Goal: Task Accomplishment & Management: Manage account settings

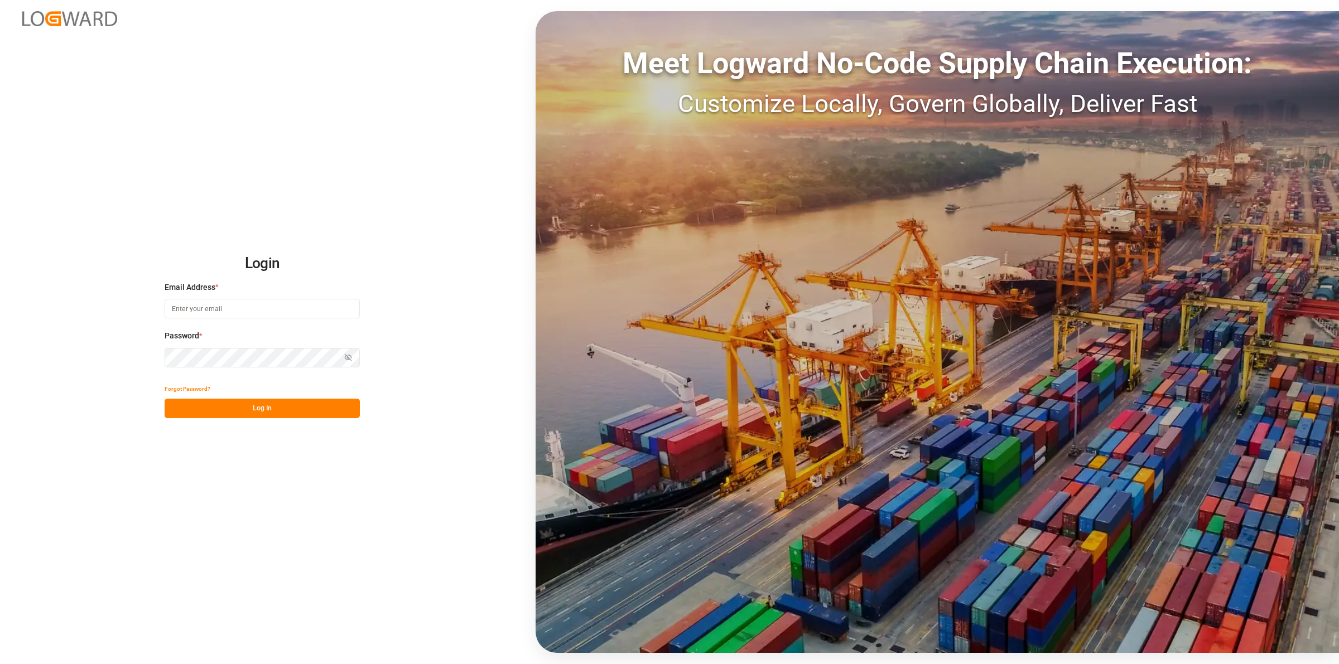
type input "[EMAIL_ADDRESS][DOMAIN_NAME]"
click at [280, 419] on div "Login Email Address * [EMAIL_ADDRESS][DOMAIN_NAME] Password * Show password For…" at bounding box center [669, 332] width 1339 height 664
click at [277, 408] on button "Log In" at bounding box center [262, 409] width 195 height 20
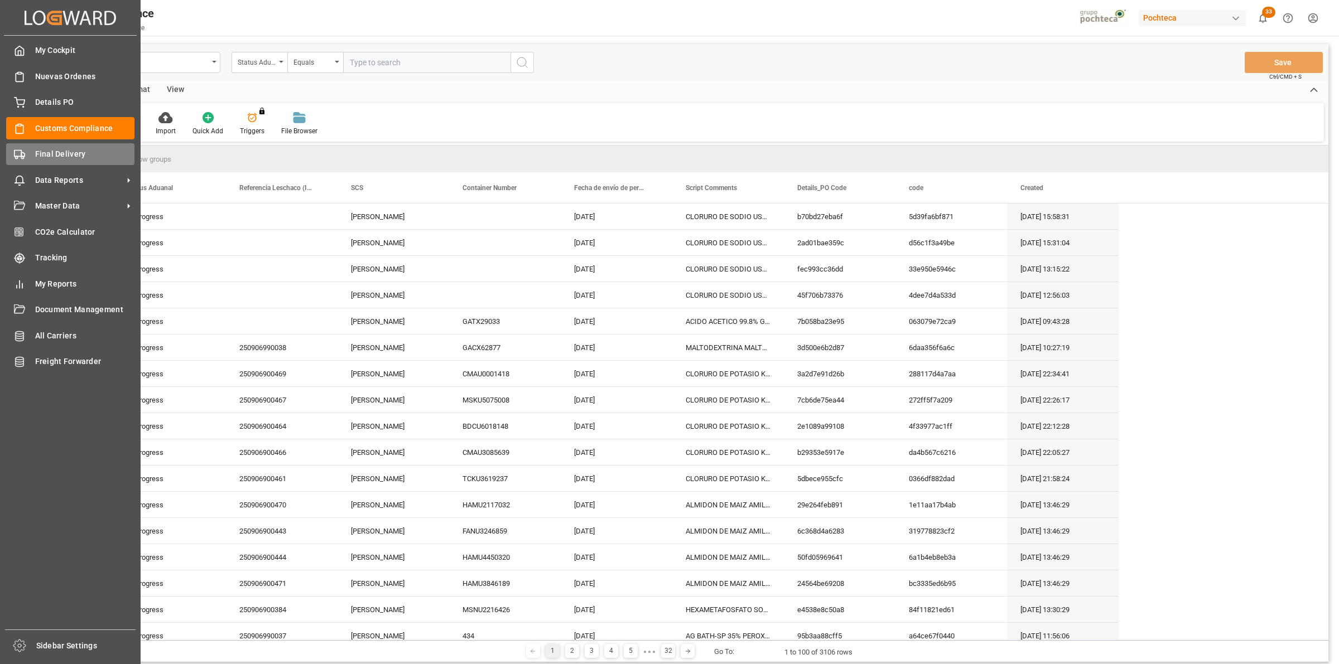
click at [23, 151] on icon at bounding box center [19, 154] width 11 height 11
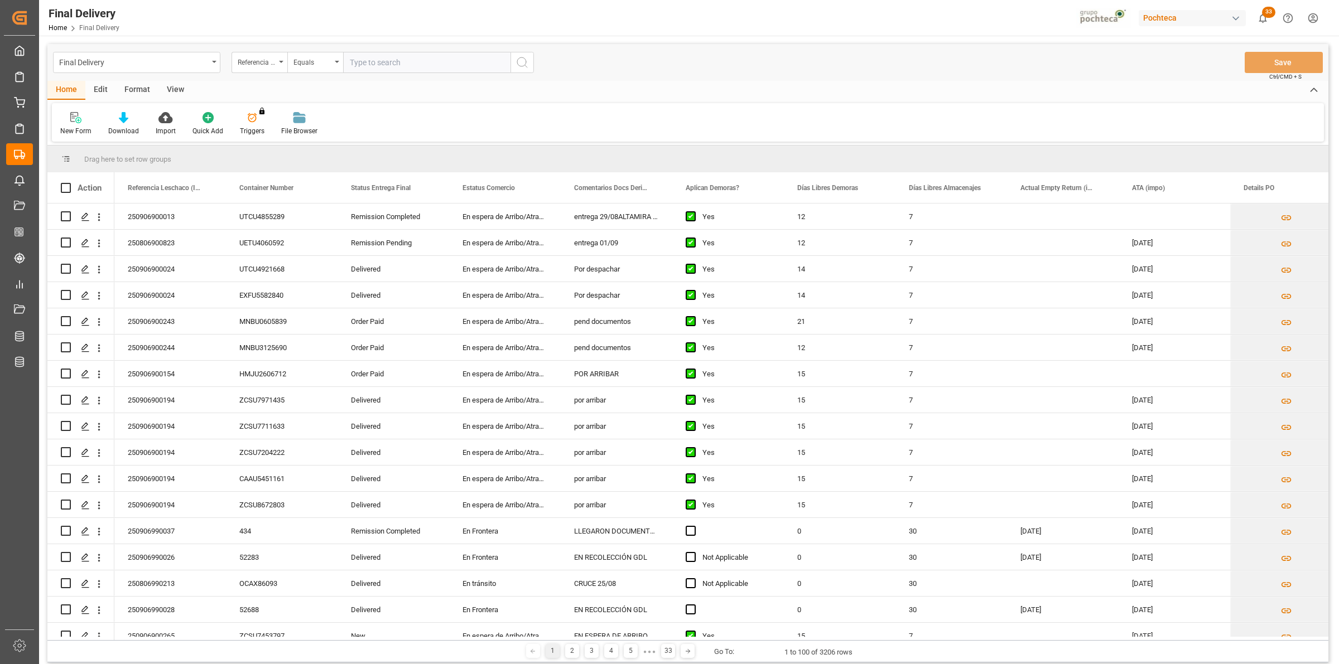
click at [180, 84] on div "View" at bounding box center [175, 90] width 34 height 19
click at [82, 115] on div "Default" at bounding box center [71, 124] width 38 height 25
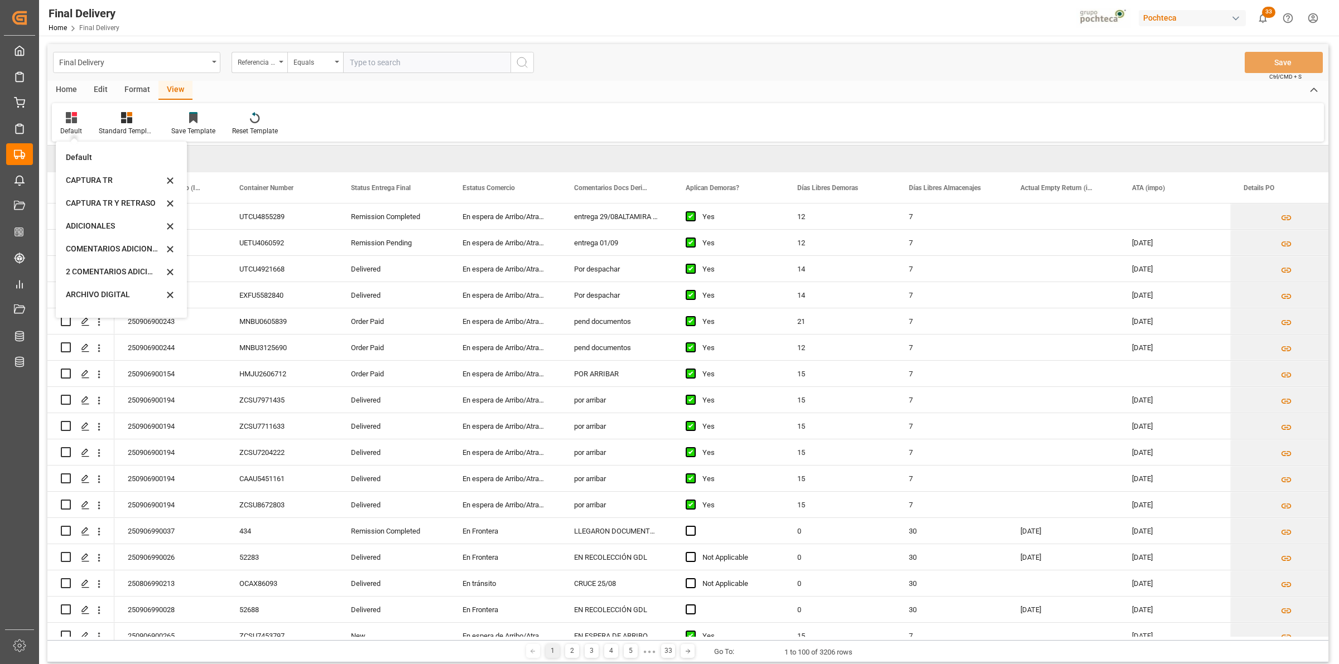
scroll to position [84, 0]
click at [132, 296] on div "CAPTURA TR Y RETRASO + FECHA DE ENTREGA" at bounding box center [115, 302] width 98 height 12
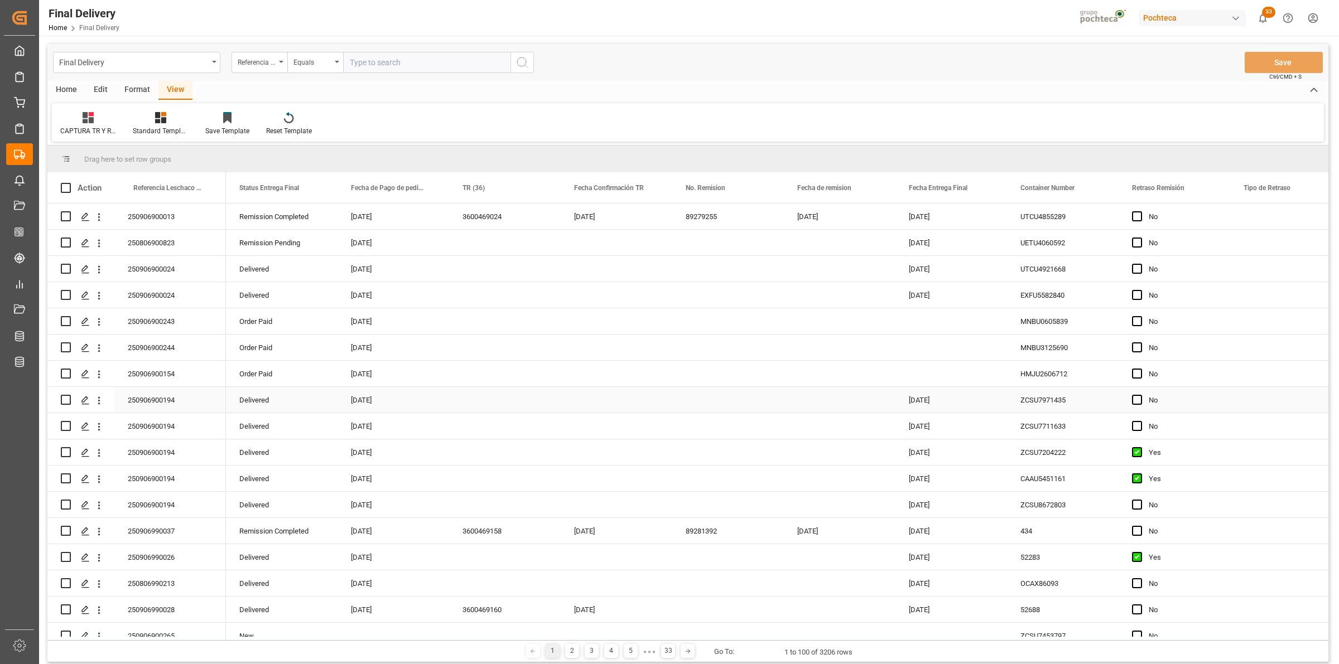
click at [466, 395] on div "Press SPACE to select this row." at bounding box center [505, 400] width 112 height 26
click at [487, 408] on input "Press SPACE to select this row." at bounding box center [505, 406] width 94 height 21
type input "PENDIENTE OC CORRECTA EN SAP"
click at [603, 390] on div "Press SPACE to select this row." at bounding box center [617, 400] width 112 height 26
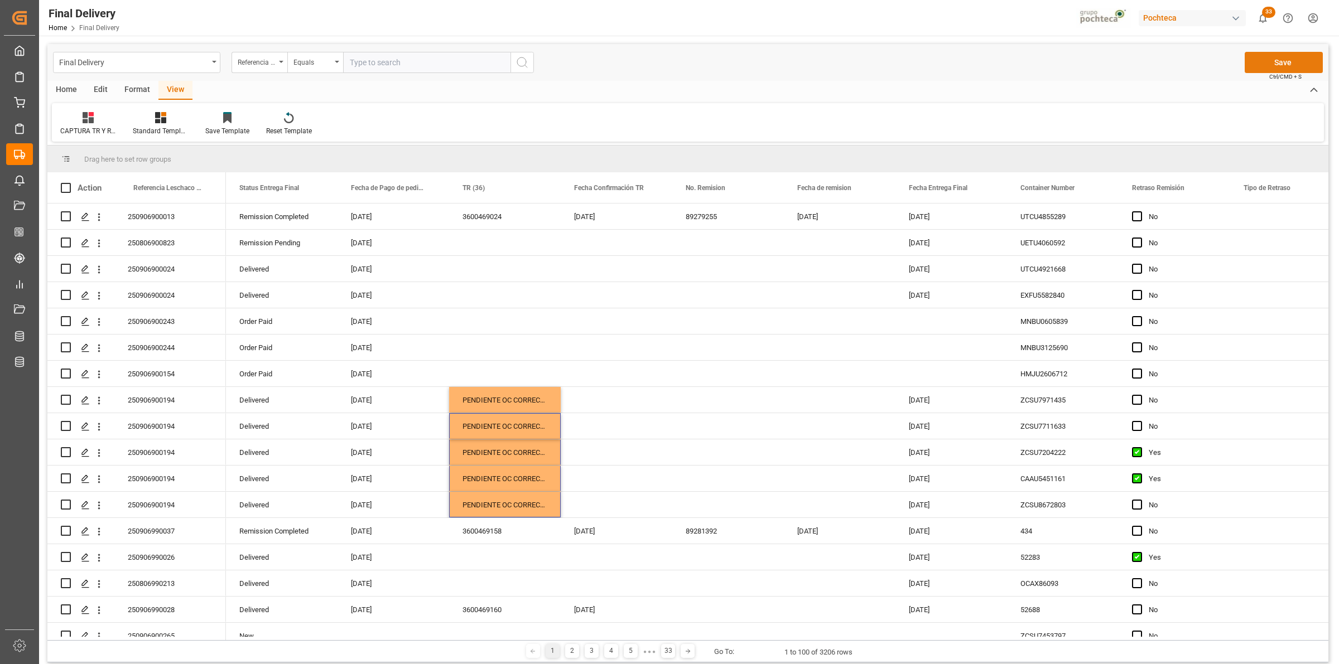
click at [1277, 66] on button "Save" at bounding box center [1284, 62] width 78 height 21
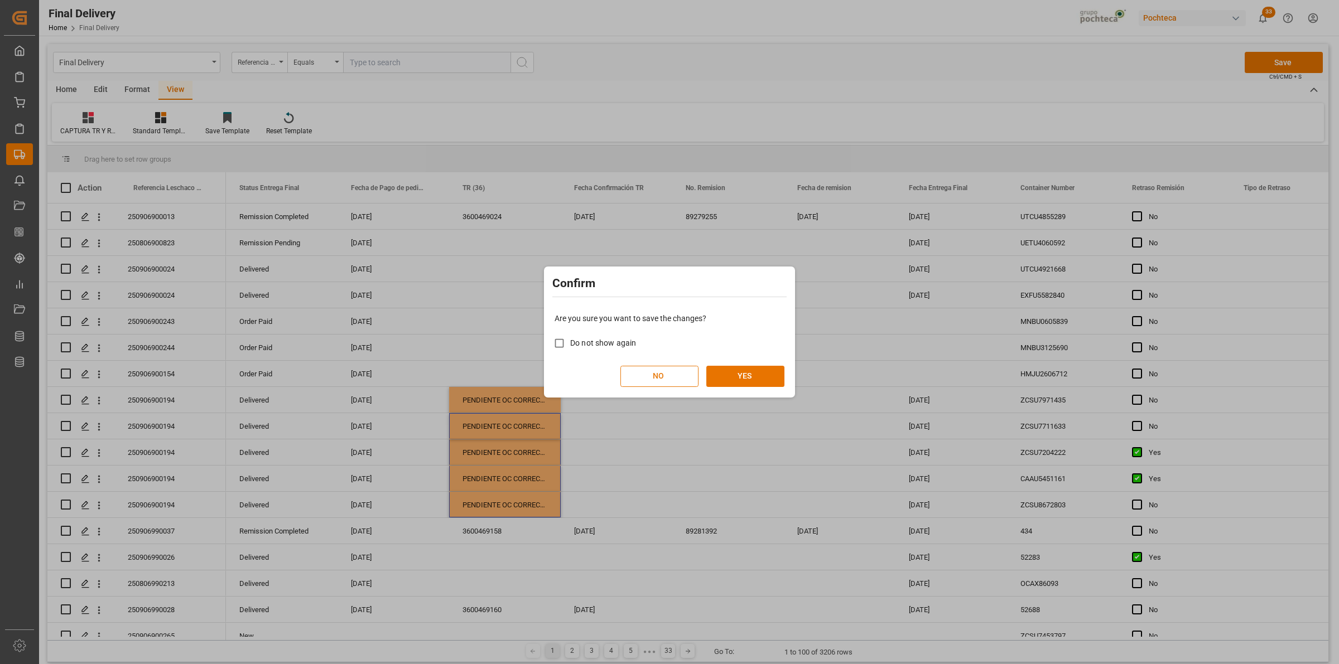
click at [664, 374] on button "NO" at bounding box center [659, 376] width 78 height 21
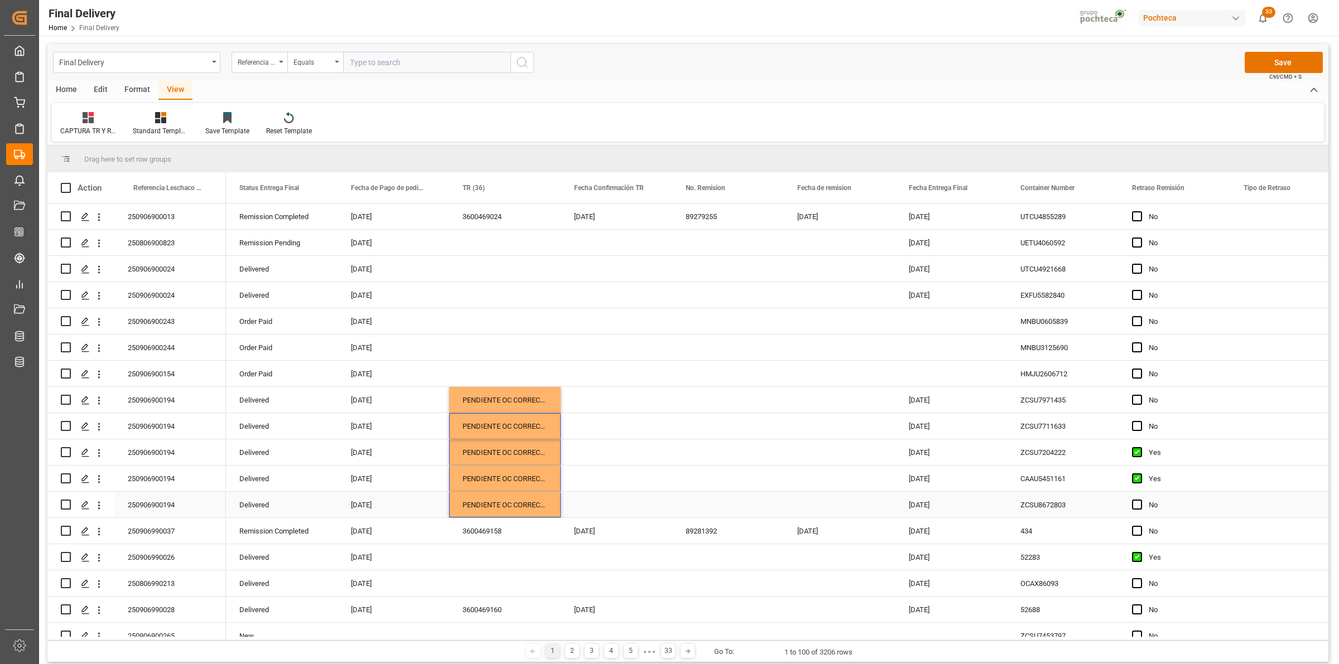
click at [1142, 502] on div "Press SPACE to select this row." at bounding box center [1140, 506] width 17 height 26
click at [1141, 502] on span "Press SPACE to select this row." at bounding box center [1137, 505] width 10 height 10
click at [1140, 500] on input "Press SPACE to select this row." at bounding box center [1140, 500] width 0 height 0
click at [1136, 428] on span "Press SPACE to select this row." at bounding box center [1137, 426] width 10 height 10
click at [1140, 421] on input "Press SPACE to select this row." at bounding box center [1140, 421] width 0 height 0
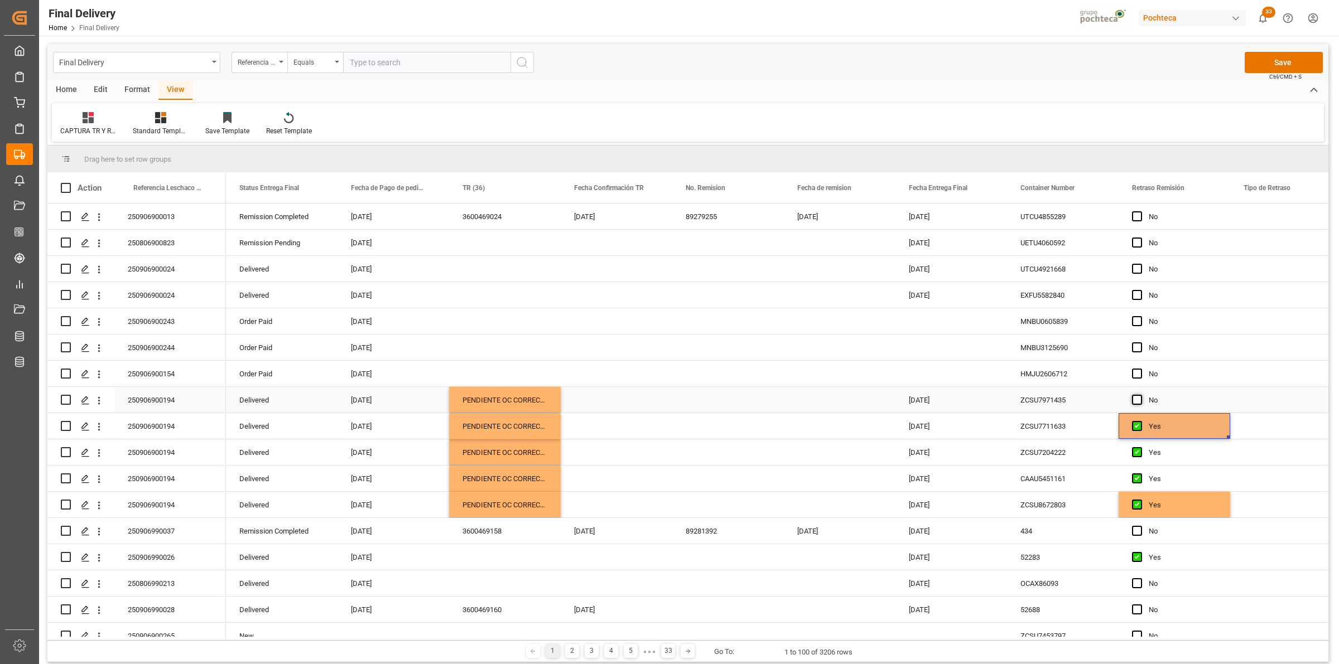
click at [1136, 401] on span "Press SPACE to select this row." at bounding box center [1137, 400] width 10 height 10
click at [1140, 395] on input "Press SPACE to select this row." at bounding box center [1140, 395] width 0 height 0
click at [1286, 62] on button "Save" at bounding box center [1284, 62] width 78 height 21
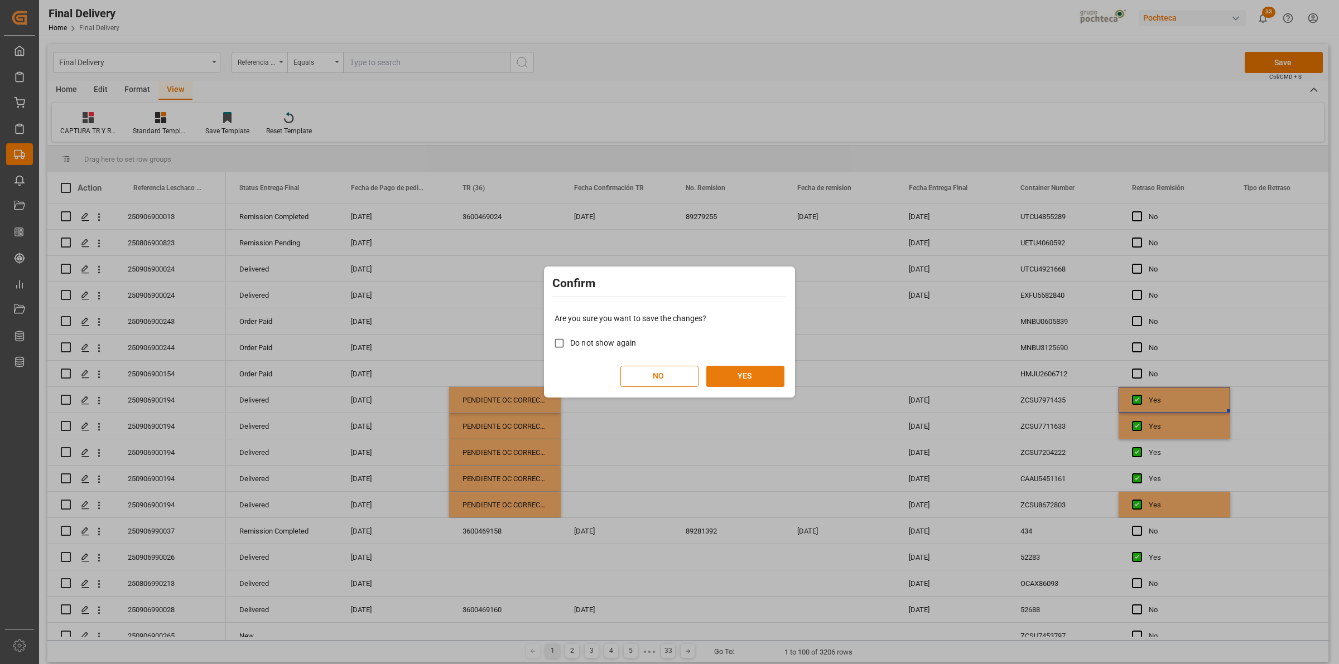
click at [756, 375] on button "YES" at bounding box center [745, 376] width 78 height 21
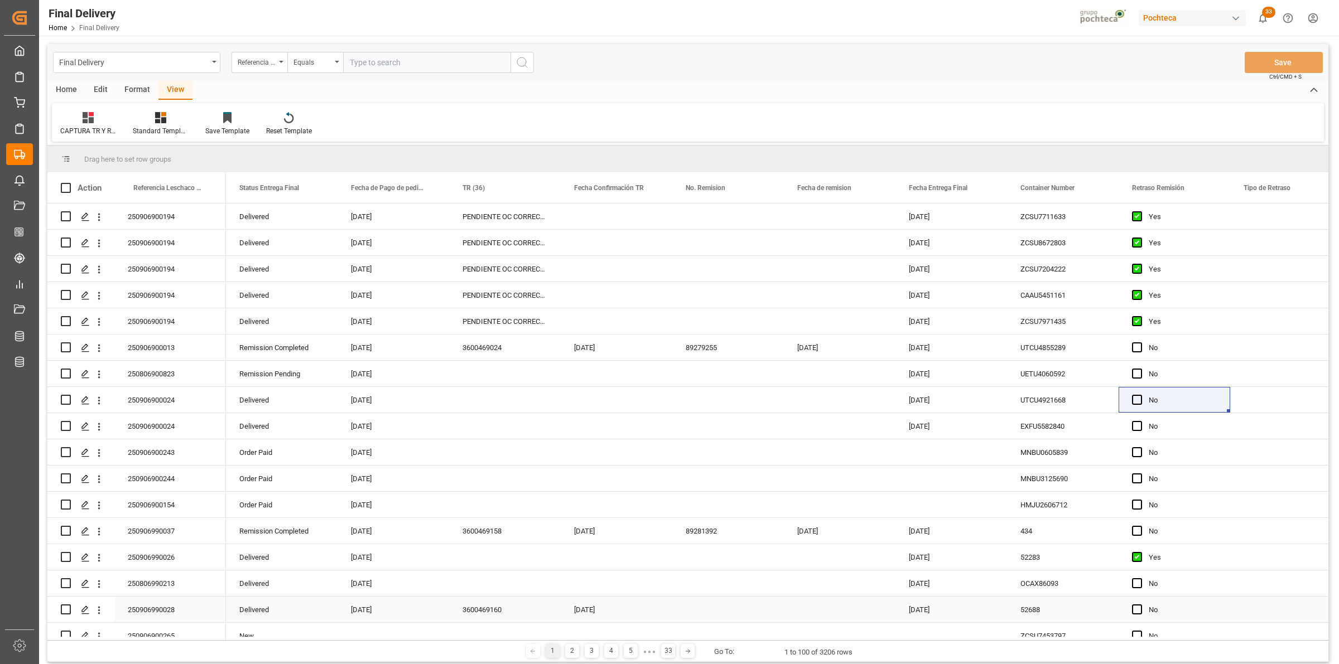
click at [684, 615] on div "Press SPACE to select this row." at bounding box center [728, 610] width 112 height 26
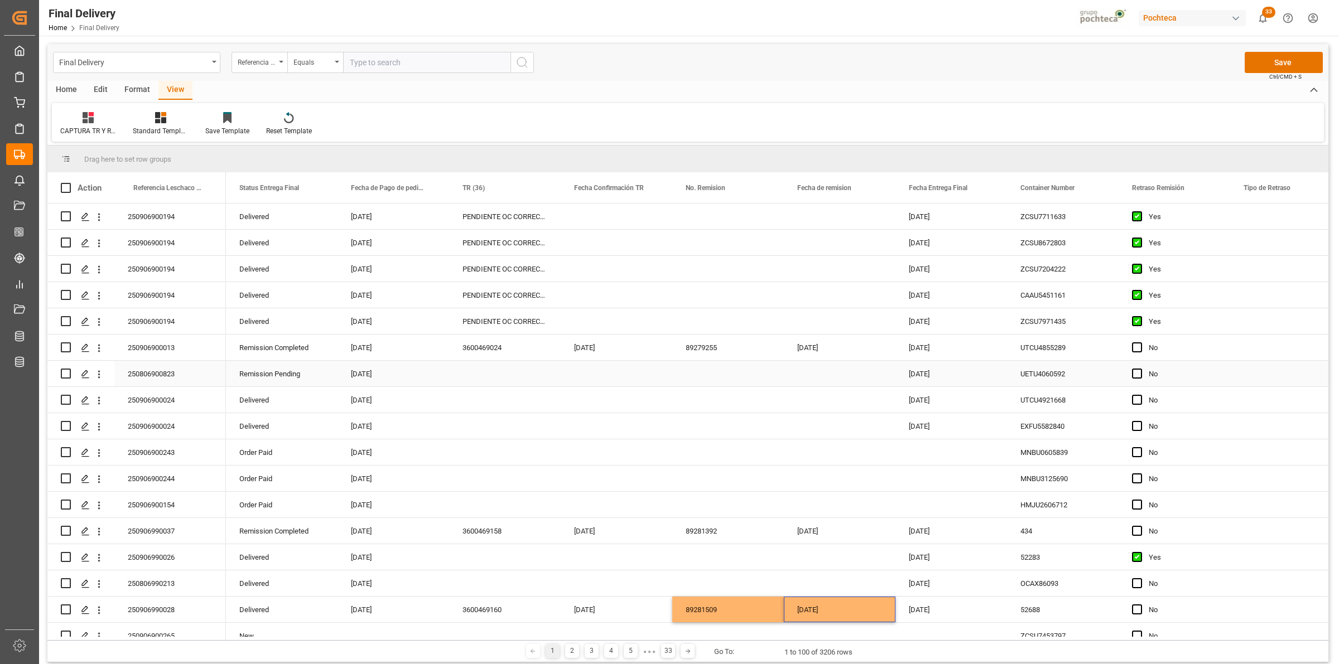
click at [465, 372] on div "Press SPACE to select this row." at bounding box center [505, 374] width 112 height 26
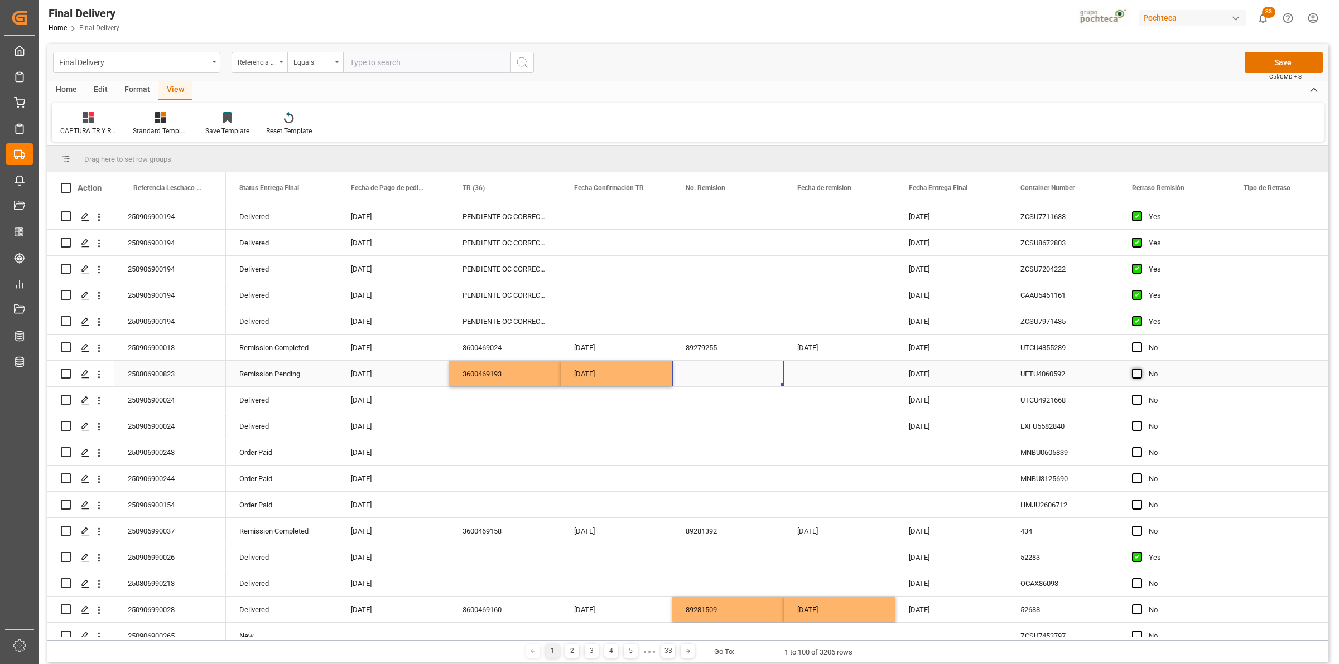
click at [1137, 377] on span "Press SPACE to select this row." at bounding box center [1137, 374] width 10 height 10
click at [1140, 369] on input "Press SPACE to select this row." at bounding box center [1140, 369] width 0 height 0
click at [1136, 378] on span "Press SPACE to select this row." at bounding box center [1137, 374] width 10 height 10
click at [1140, 369] on input "Press SPACE to select this row." at bounding box center [1140, 369] width 0 height 0
click at [476, 559] on div "Press SPACE to select this row." at bounding box center [505, 557] width 112 height 26
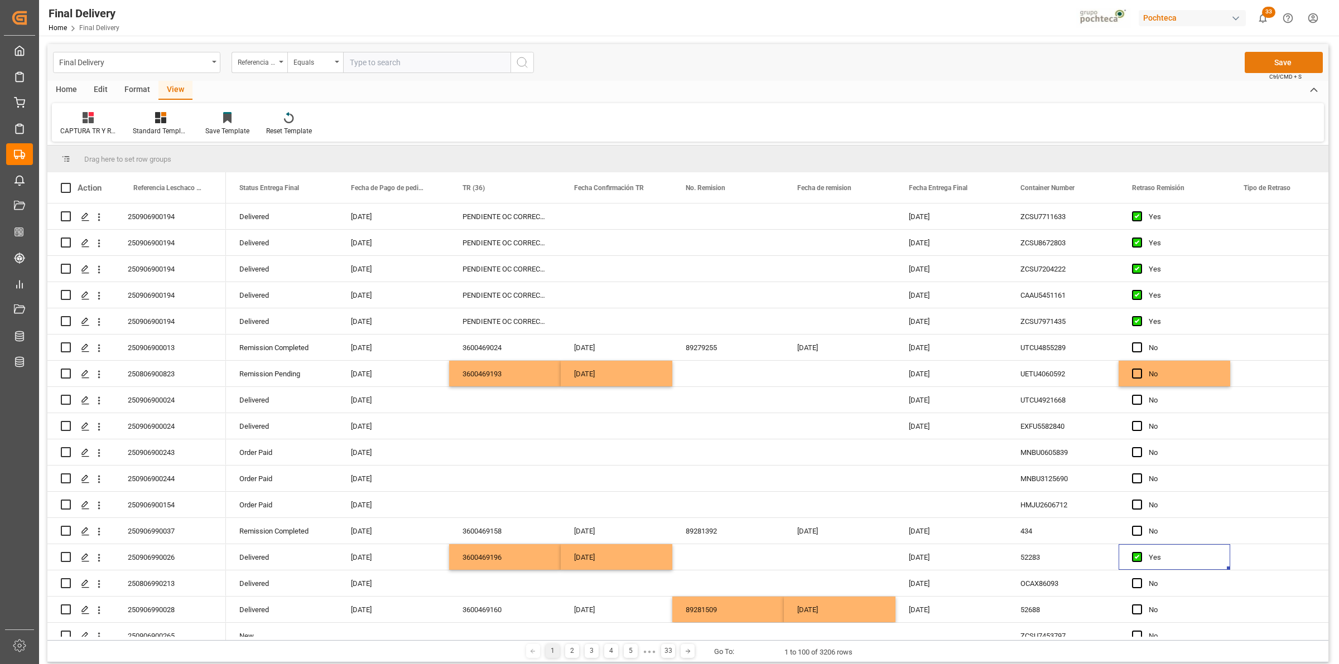
click at [1274, 66] on button "Save" at bounding box center [1284, 62] width 78 height 21
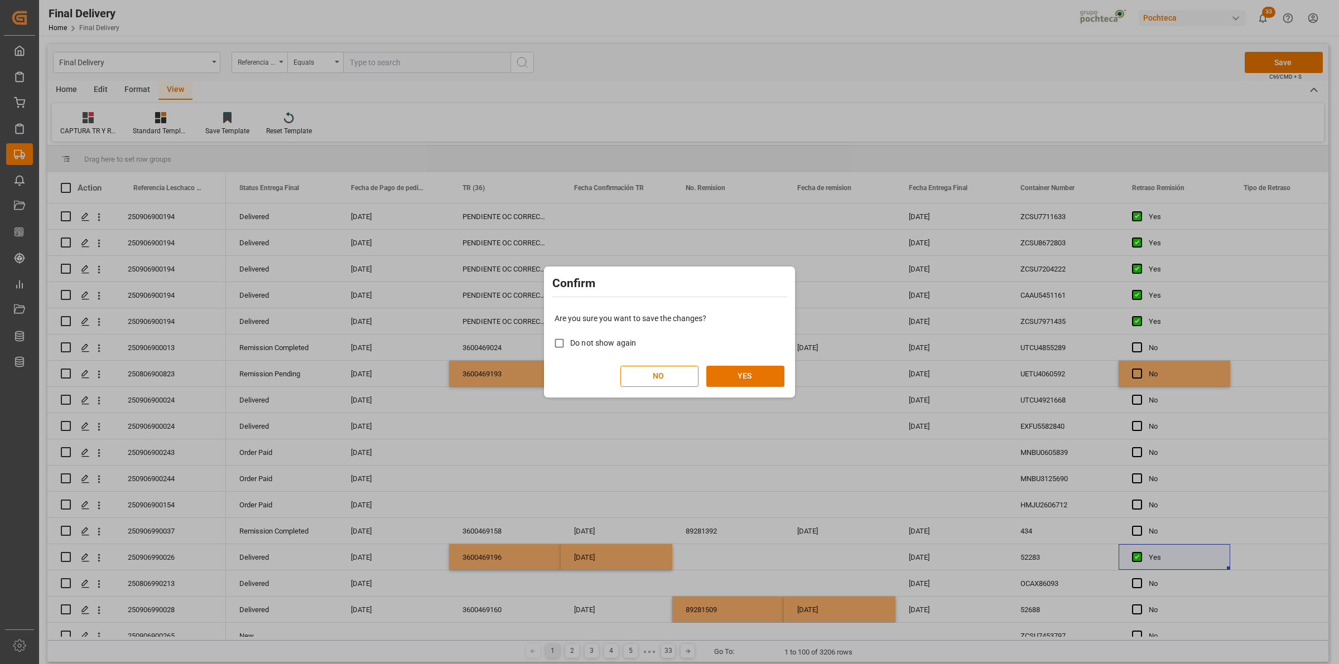
click at [722, 388] on div "Are you sure you want to save the changes? Do not show again NO YES" at bounding box center [669, 350] width 245 height 90
click at [728, 378] on button "YES" at bounding box center [745, 376] width 78 height 21
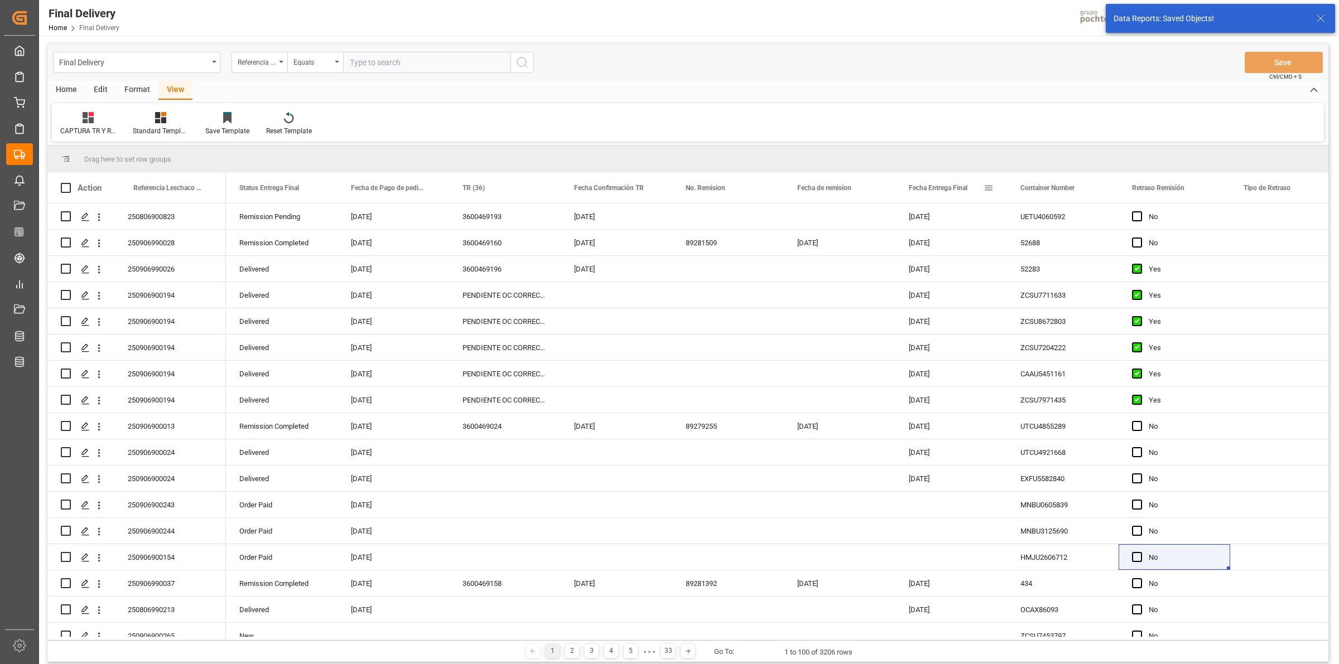
click at [989, 186] on span at bounding box center [989, 188] width 10 height 10
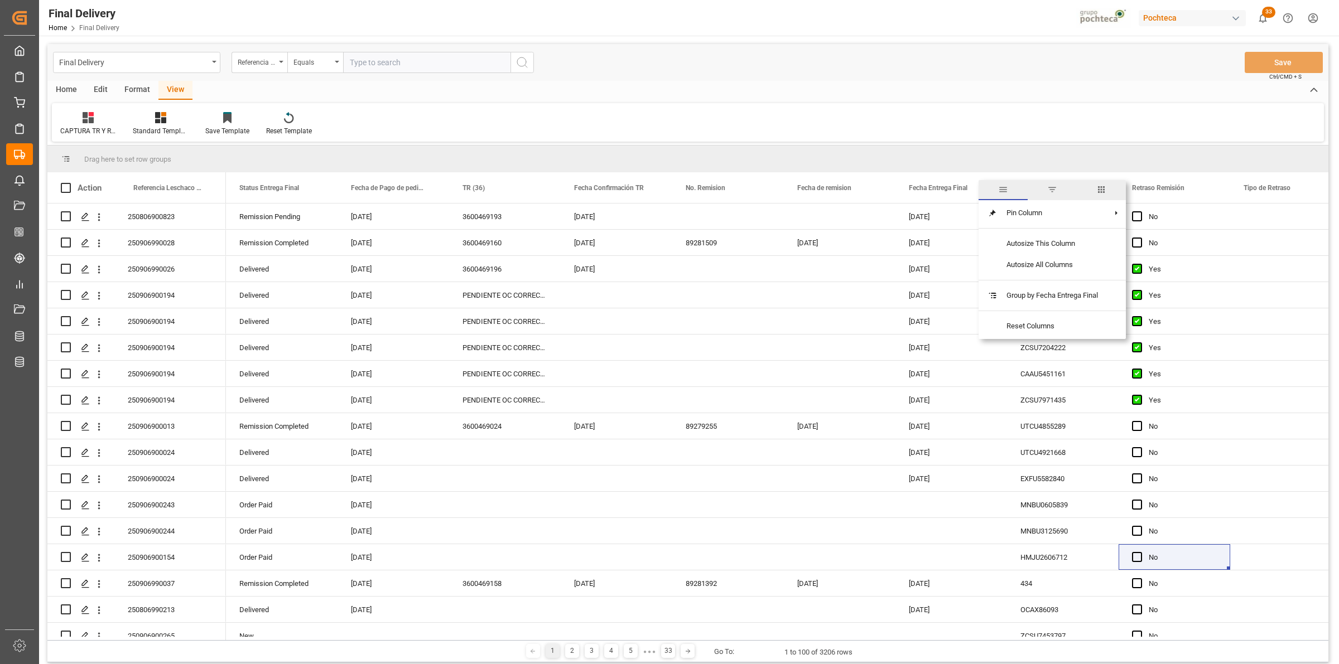
click at [1059, 190] on span "filter" at bounding box center [1052, 190] width 49 height 20
click at [1088, 244] on input "date" at bounding box center [1039, 248] width 109 height 22
type input "[DATE]"
click at [1057, 286] on button "Apply" at bounding box center [1054, 282] width 21 height 11
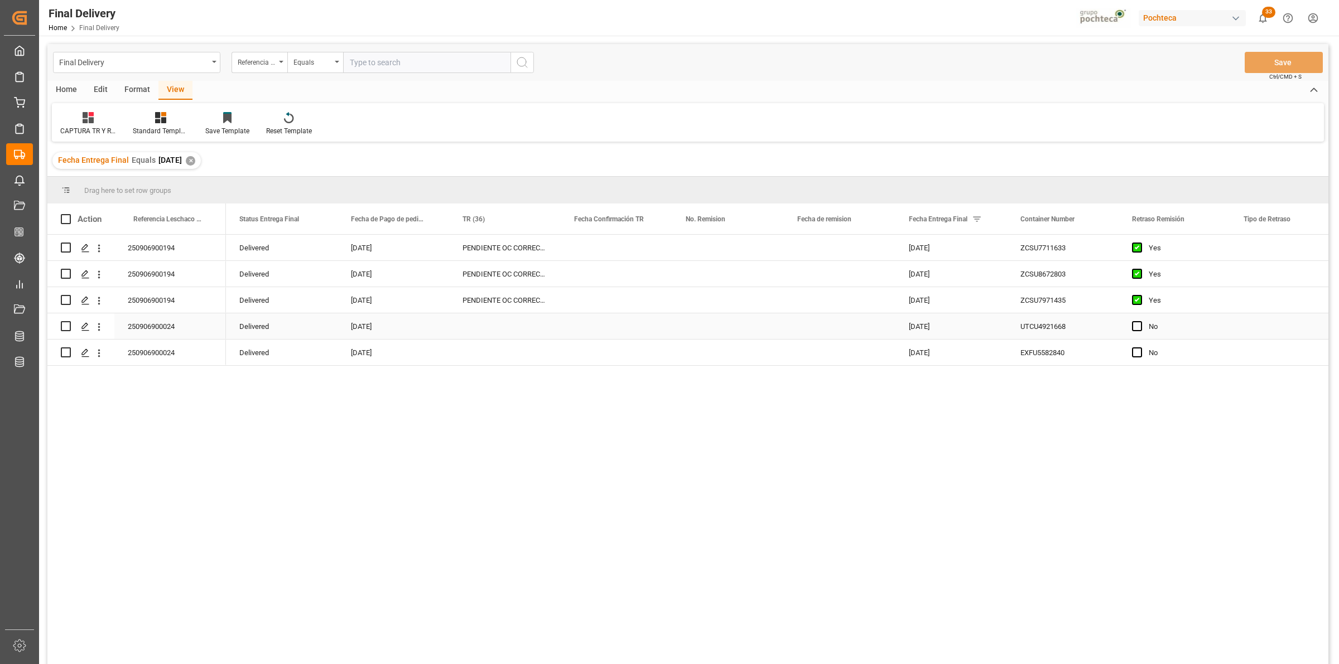
click at [189, 334] on div "250906900024" at bounding box center [170, 327] width 112 height 26
click at [517, 384] on div "Delivered [DATE] PENDIENTE OC CORRECTA EN SAP [DATE] ZCSU7711633 Yes Delivered …" at bounding box center [777, 453] width 1102 height 437
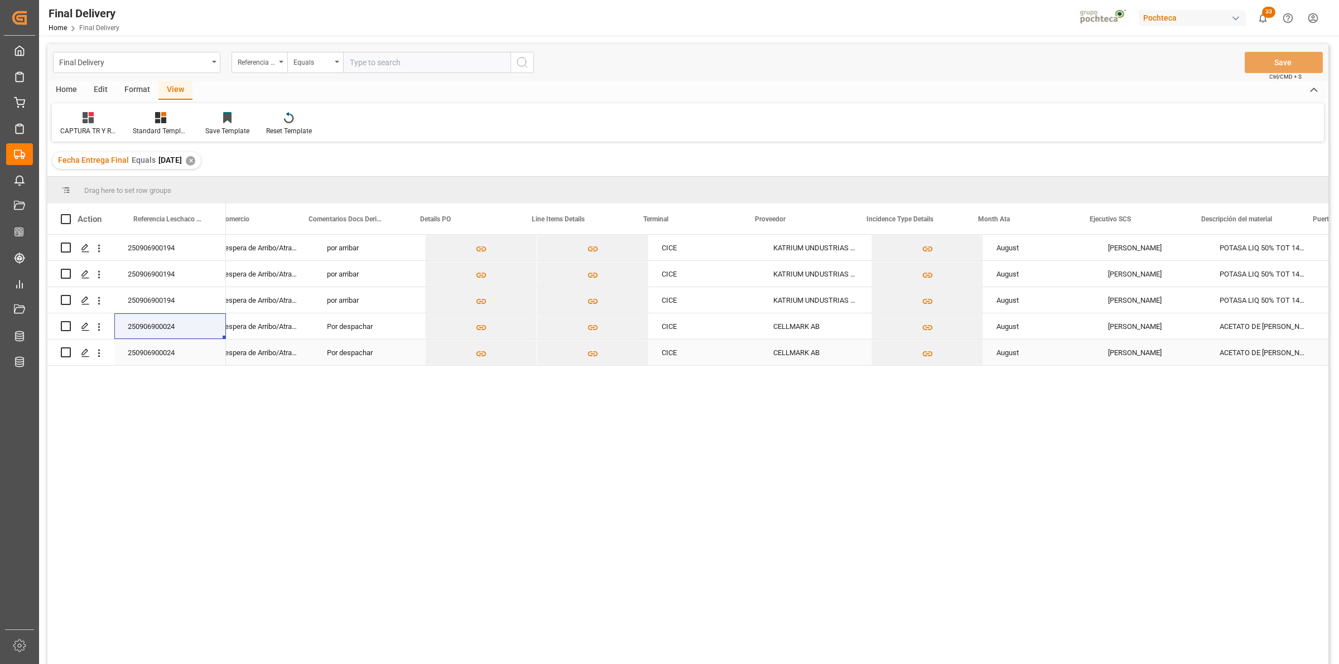
scroll to position [0, 1322]
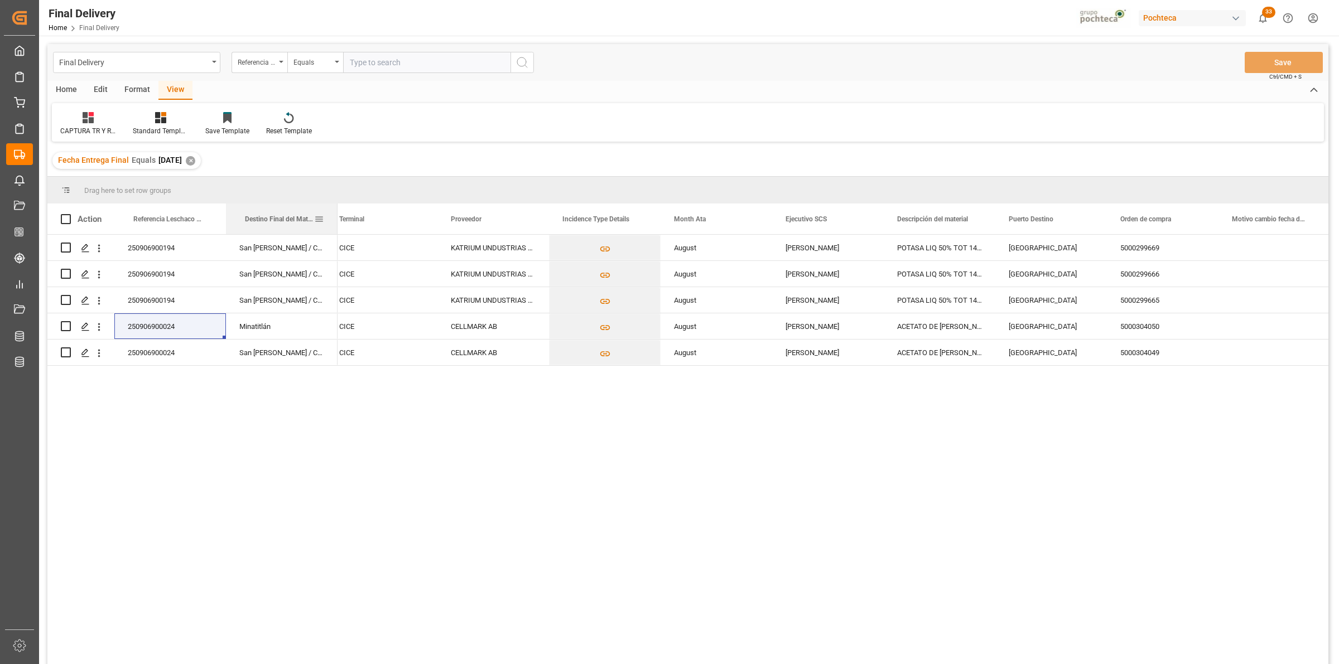
drag, startPoint x: 1025, startPoint y: 218, endPoint x: 237, endPoint y: 216, distance: 787.7
click at [519, 350] on div "CELLMARK AB" at bounding box center [493, 353] width 112 height 26
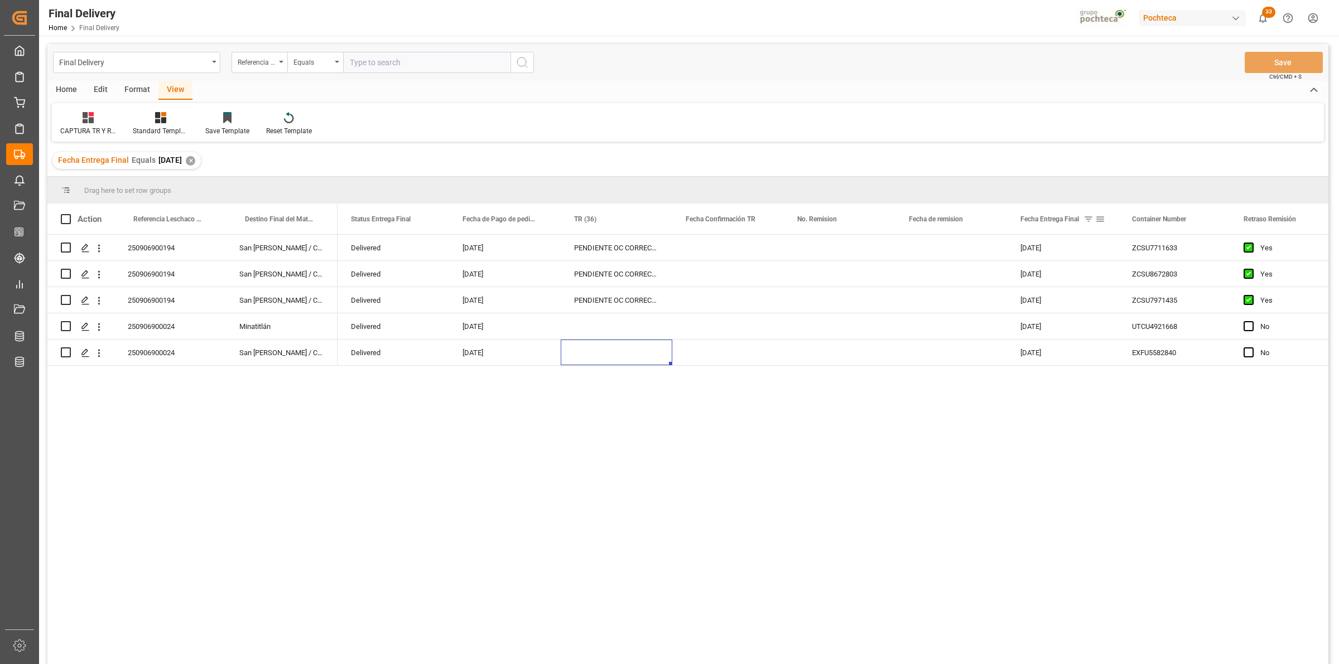
click at [1103, 218] on span at bounding box center [1100, 219] width 10 height 10
click at [1183, 220] on span "columns" at bounding box center [1192, 221] width 41 height 20
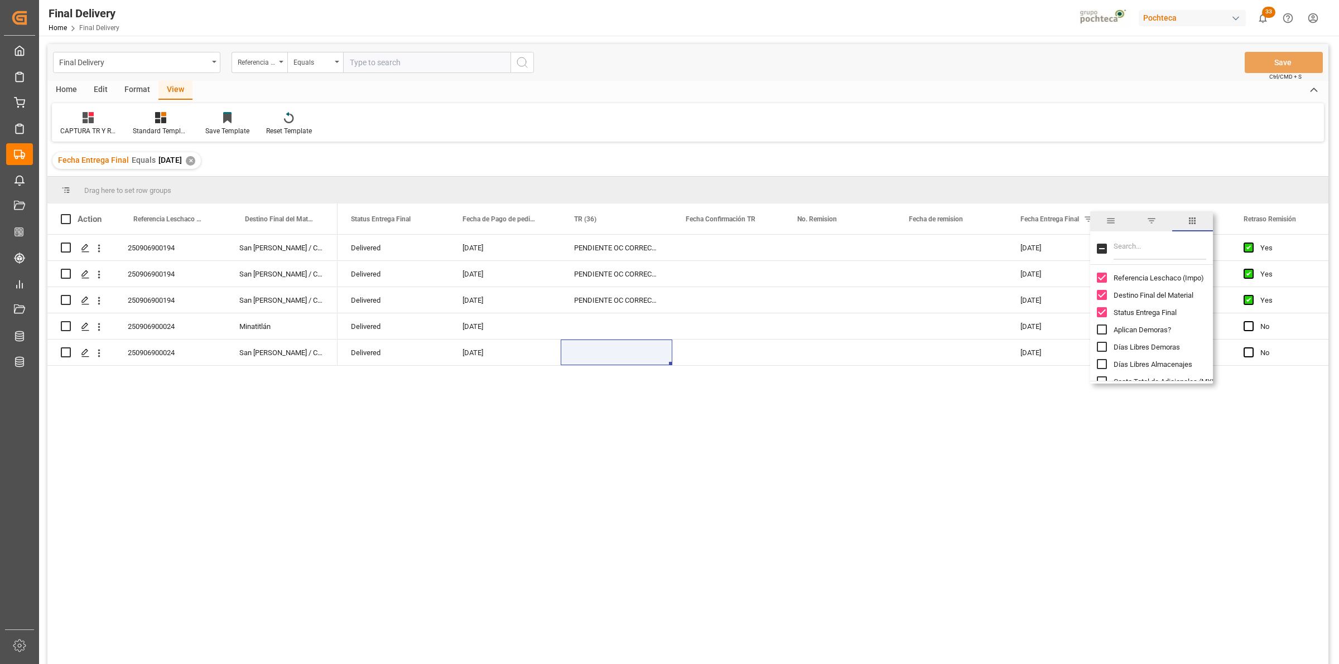
click at [1149, 255] on input "Filter Columns Input" at bounding box center [1159, 249] width 93 height 22
type input "PEDI"
click at [1100, 274] on input "Pedimento column toggle visibility (hidden)" at bounding box center [1102, 278] width 10 height 10
checkbox input "true"
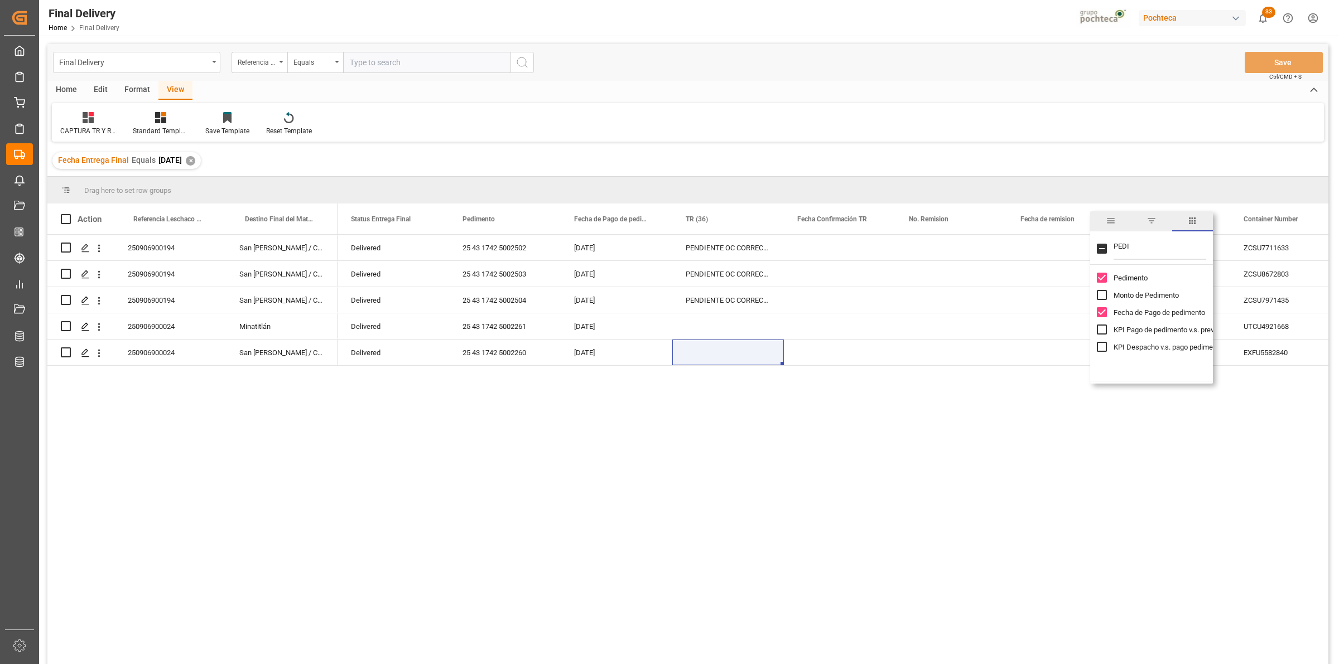
drag, startPoint x: 1156, startPoint y: 247, endPoint x: 1105, endPoint y: 249, distance: 52.0
click at [1105, 249] on div "PEDI" at bounding box center [1151, 249] width 123 height 31
type input "FAC"
click at [1029, 358] on div "Press SPACE to select this row." at bounding box center [1063, 353] width 112 height 26
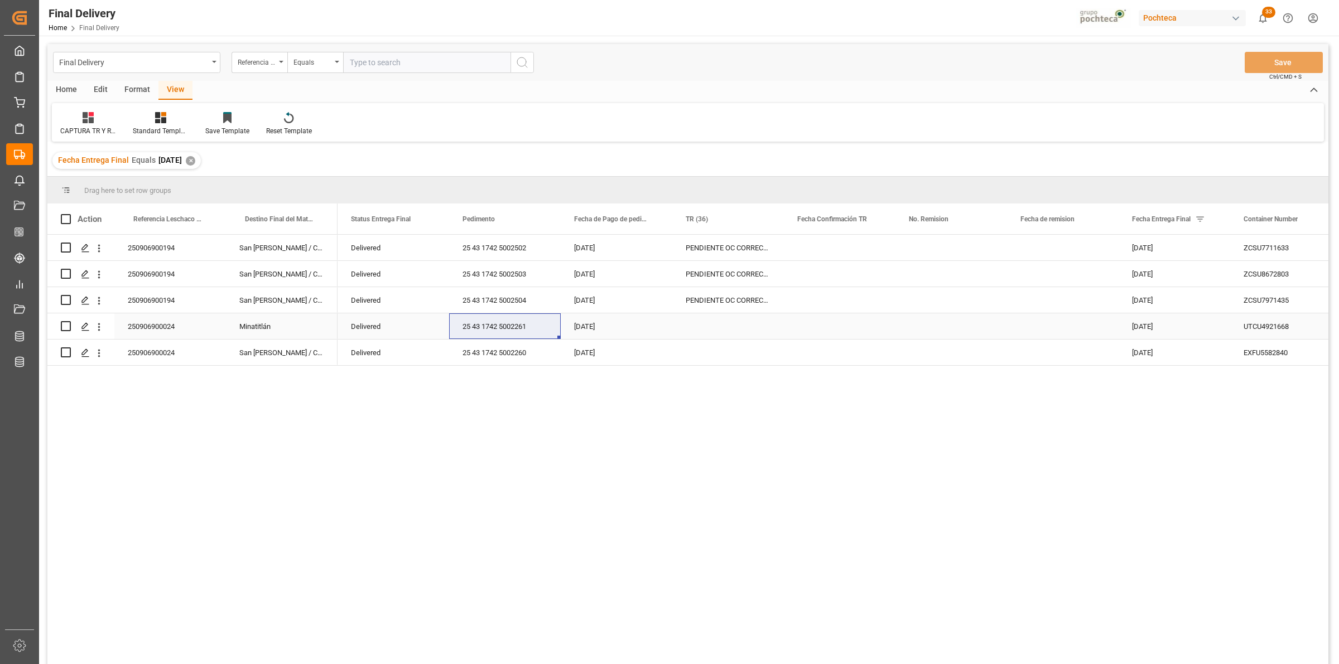
click at [475, 325] on div "25 43 1742 5002261" at bounding box center [505, 327] width 112 height 26
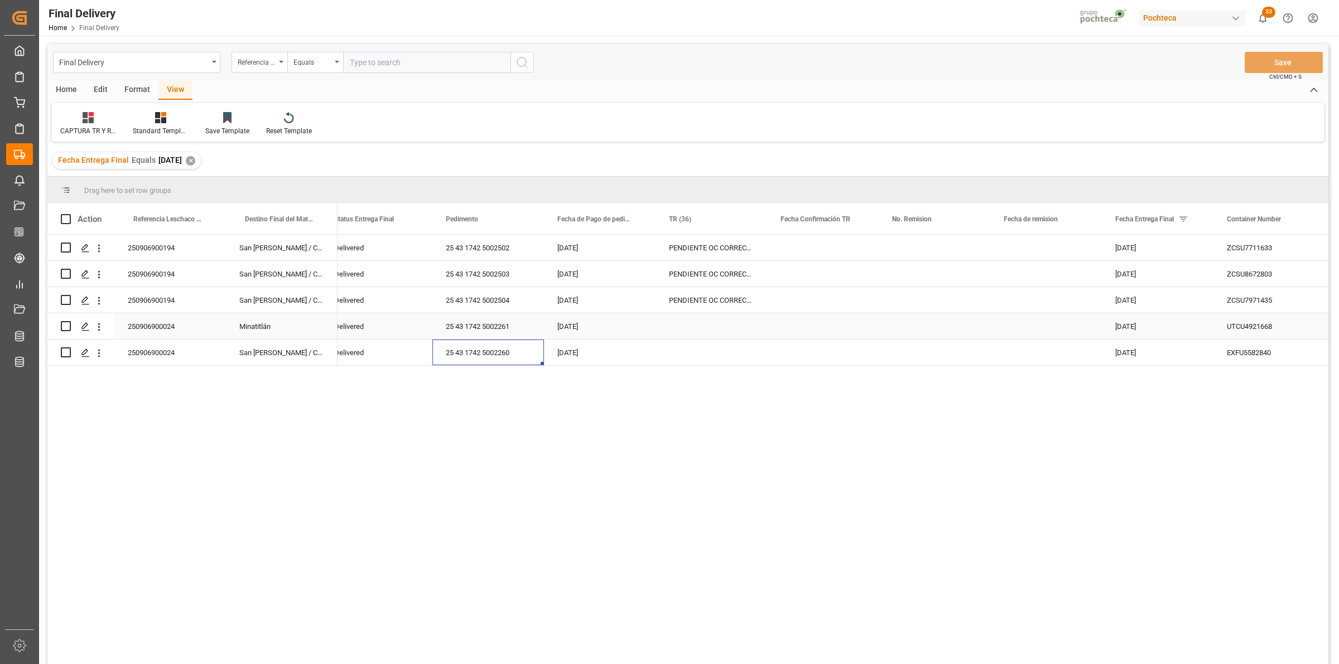
click at [717, 326] on div "Press SPACE to select this row." at bounding box center [711, 327] width 112 height 26
click at [717, 331] on input "Press SPACE to select this row." at bounding box center [711, 332] width 94 height 21
type input "PEDIENTE NUMERO DE LOTE"
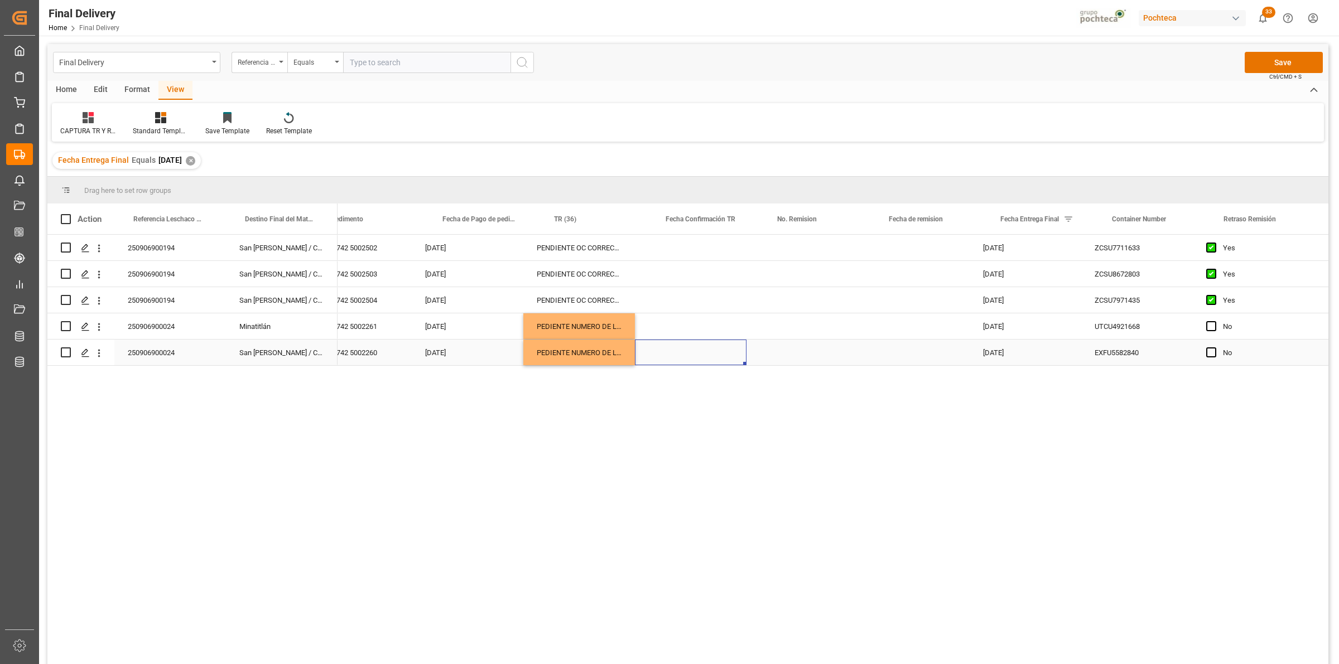
scroll to position [0, 155]
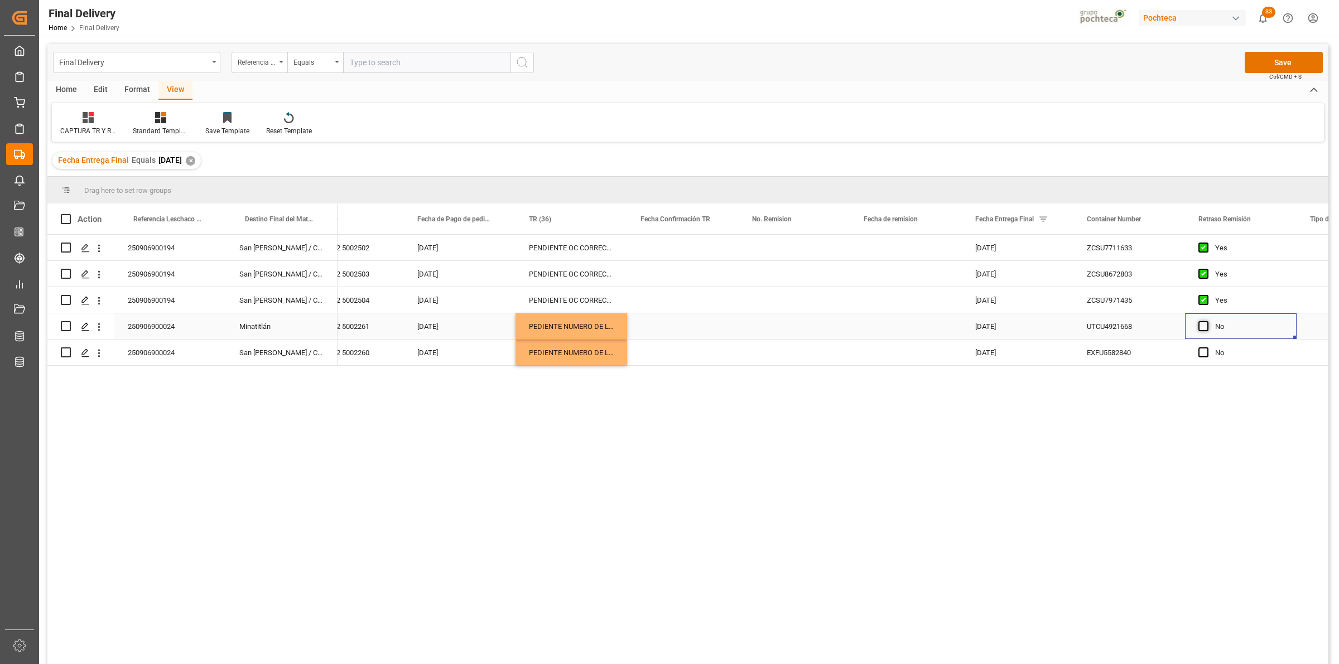
drag, startPoint x: 1198, startPoint y: 330, endPoint x: 1198, endPoint y: 336, distance: 6.2
click at [1199, 330] on span "Press SPACE to select this row." at bounding box center [1203, 326] width 10 height 10
click at [1207, 321] on input "Press SPACE to select this row." at bounding box center [1207, 321] width 0 height 0
click at [1201, 354] on span "Press SPACE to select this row." at bounding box center [1203, 353] width 10 height 10
click at [1207, 348] on input "Press SPACE to select this row." at bounding box center [1207, 348] width 0 height 0
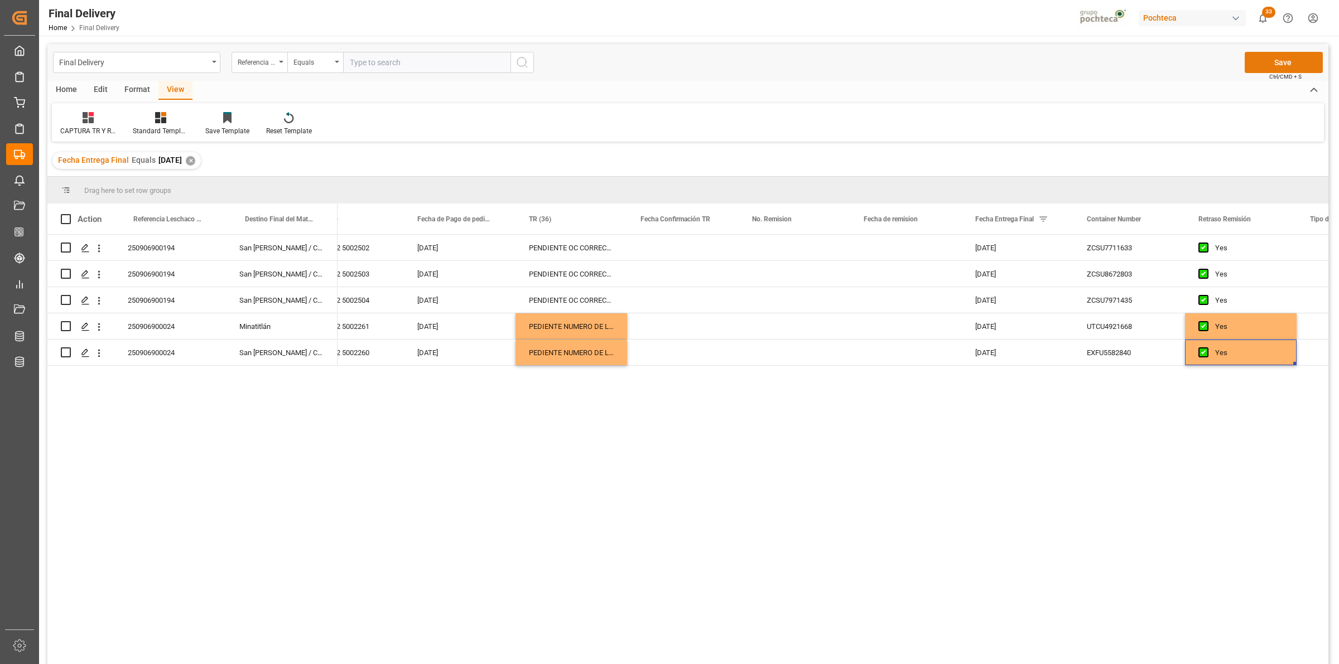
click at [1293, 59] on button "Save" at bounding box center [1284, 62] width 78 height 21
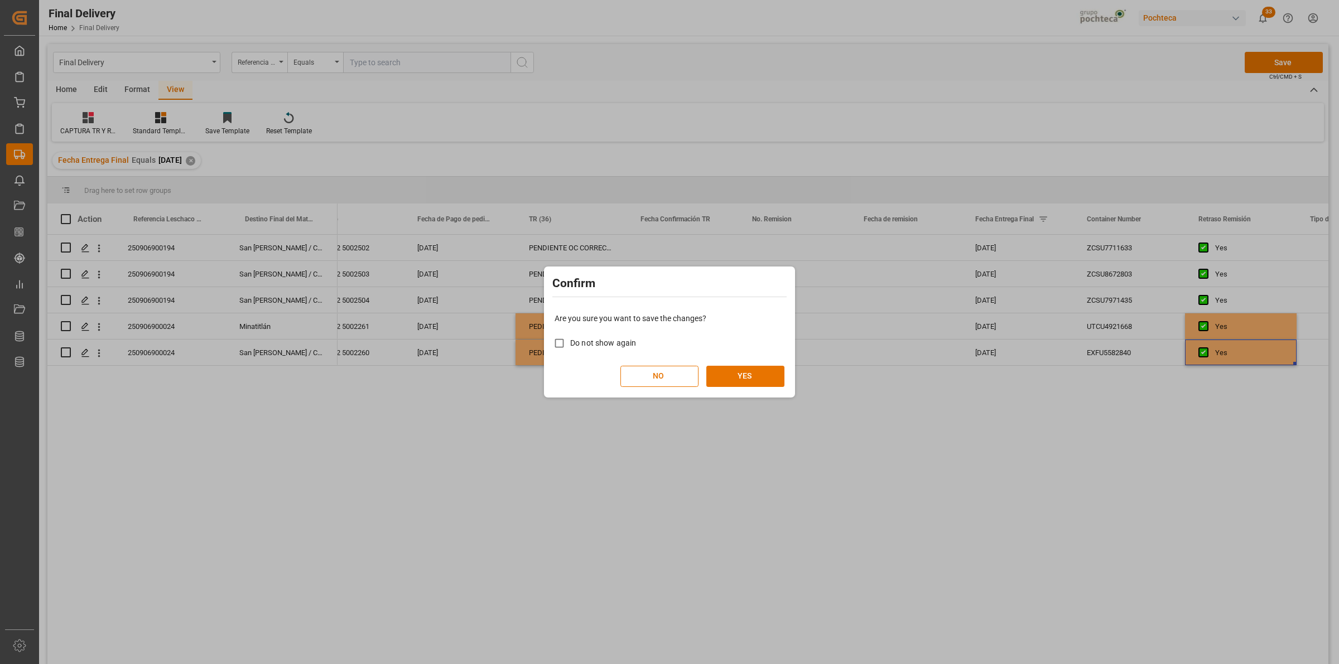
click at [773, 363] on div "Are you sure you want to save the changes? Do not show again NO YES" at bounding box center [669, 350] width 245 height 90
click at [765, 373] on button "YES" at bounding box center [745, 376] width 78 height 21
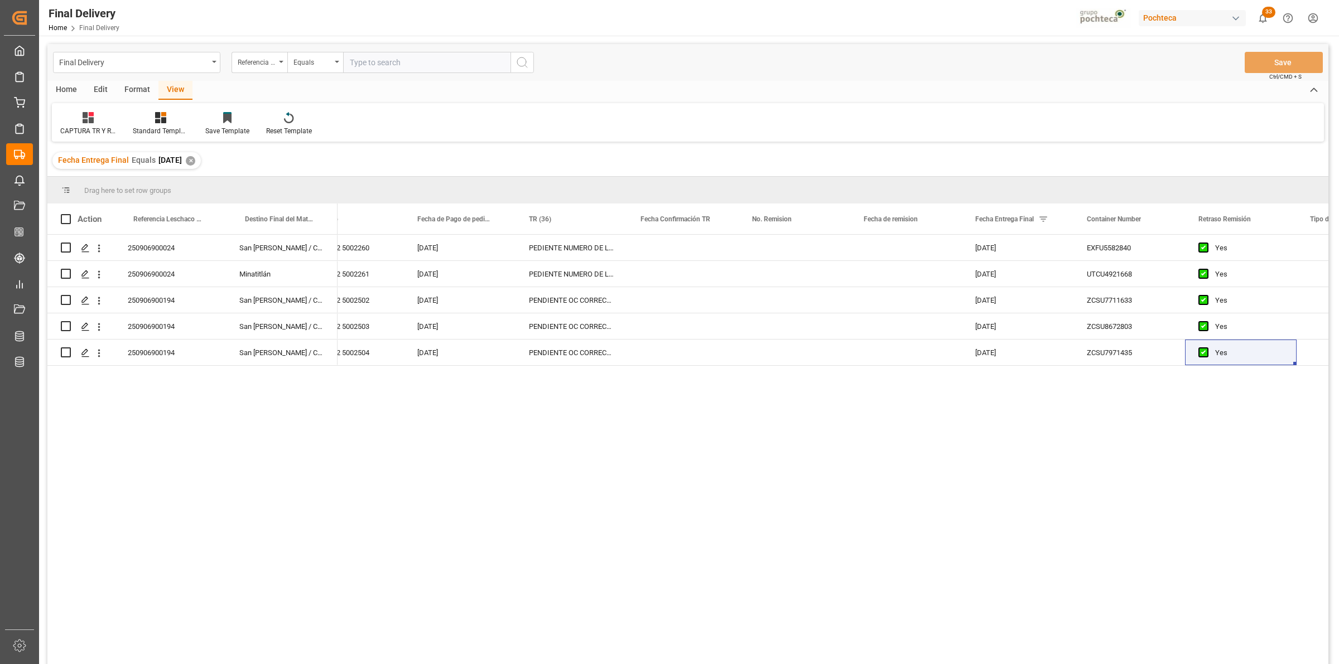
click at [195, 158] on div "✕" at bounding box center [190, 160] width 9 height 9
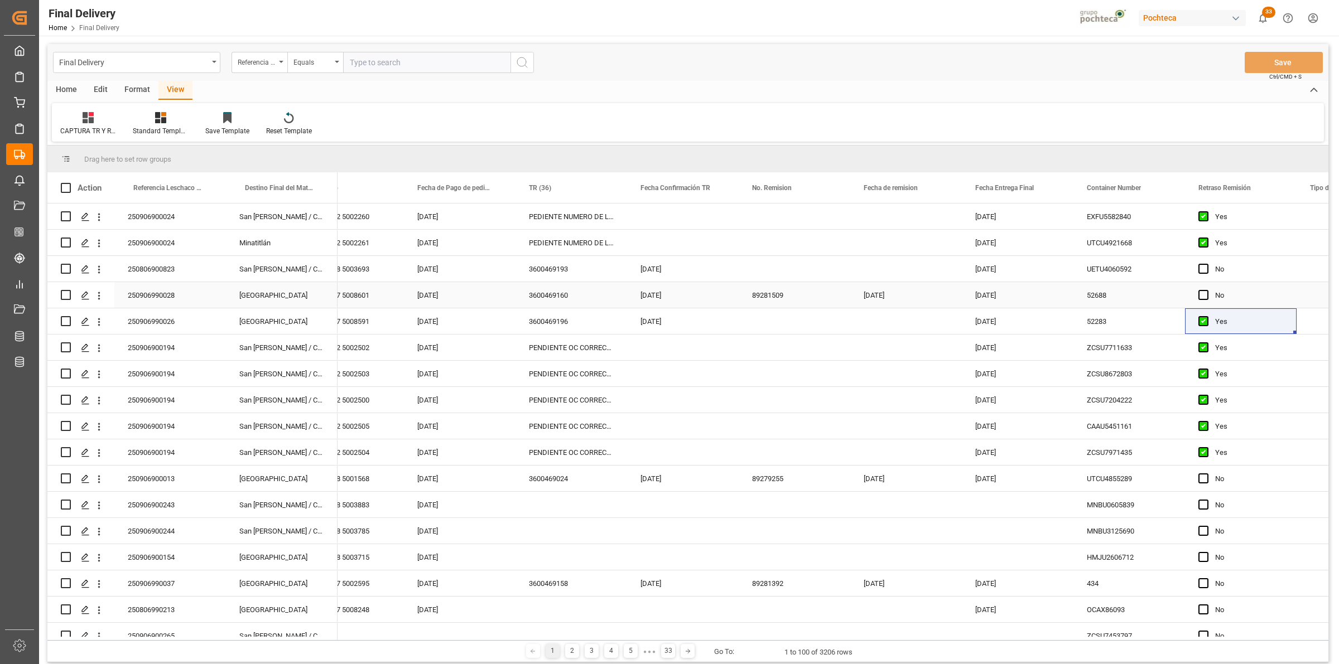
click at [768, 269] on div "Press SPACE to select this row." at bounding box center [795, 269] width 112 height 26
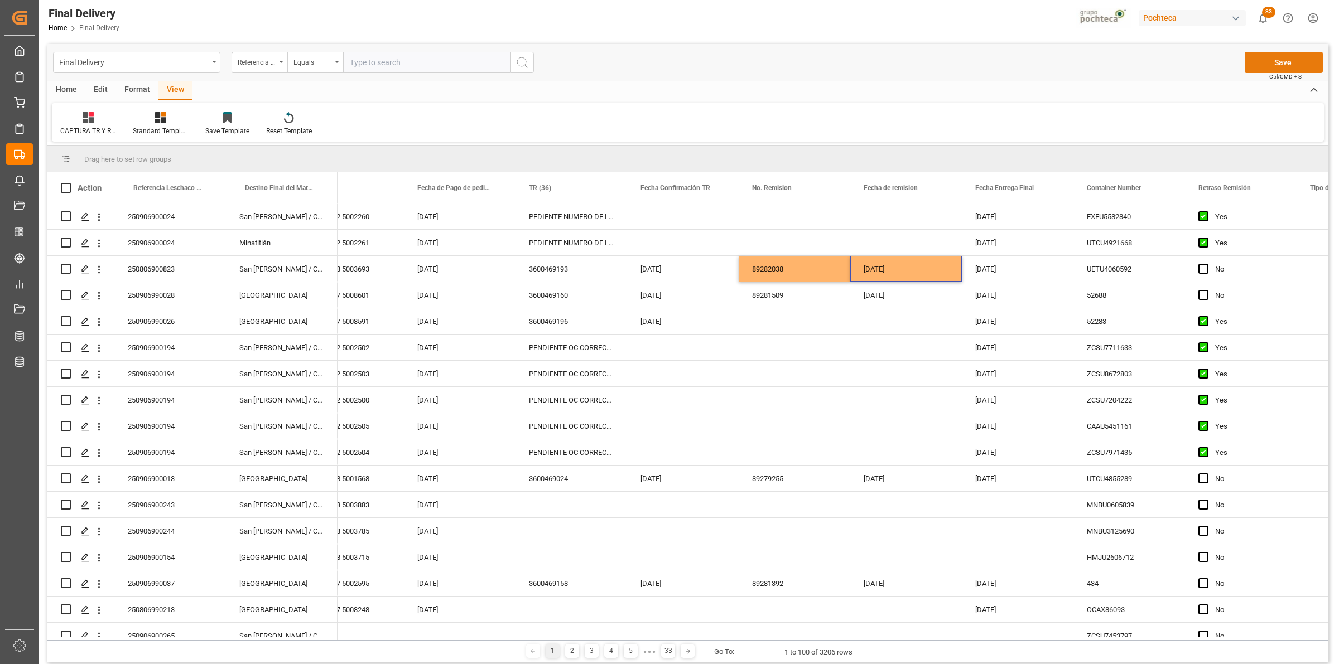
click at [1275, 57] on button "Save" at bounding box center [1284, 62] width 78 height 21
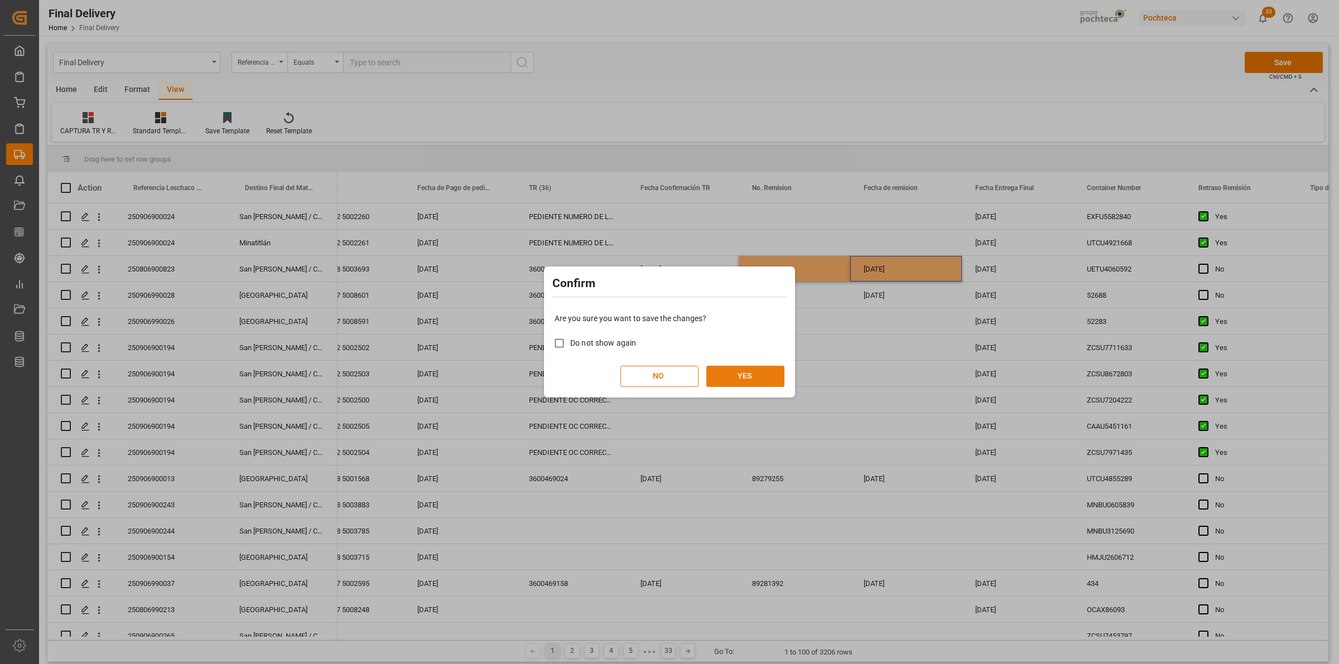
click at [753, 370] on button "YES" at bounding box center [745, 376] width 78 height 21
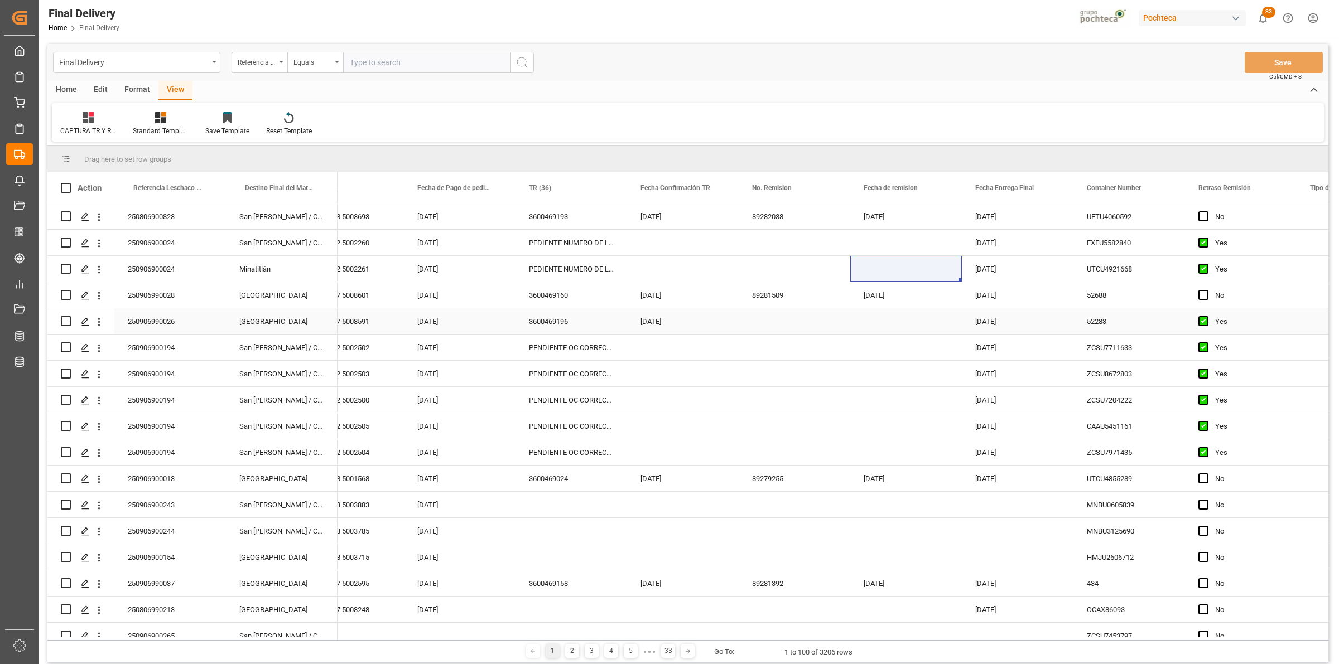
click at [773, 319] on div "Press SPACE to select this row." at bounding box center [795, 321] width 112 height 26
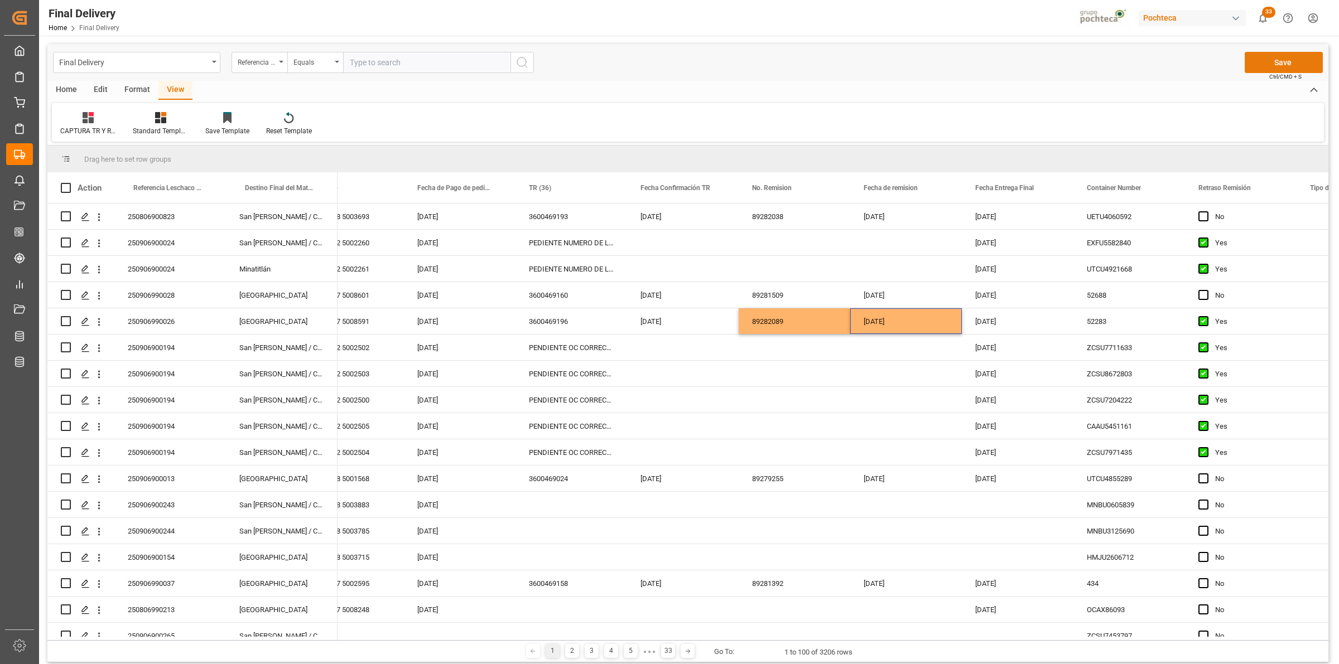
click at [1269, 60] on button "Save" at bounding box center [1284, 62] width 78 height 21
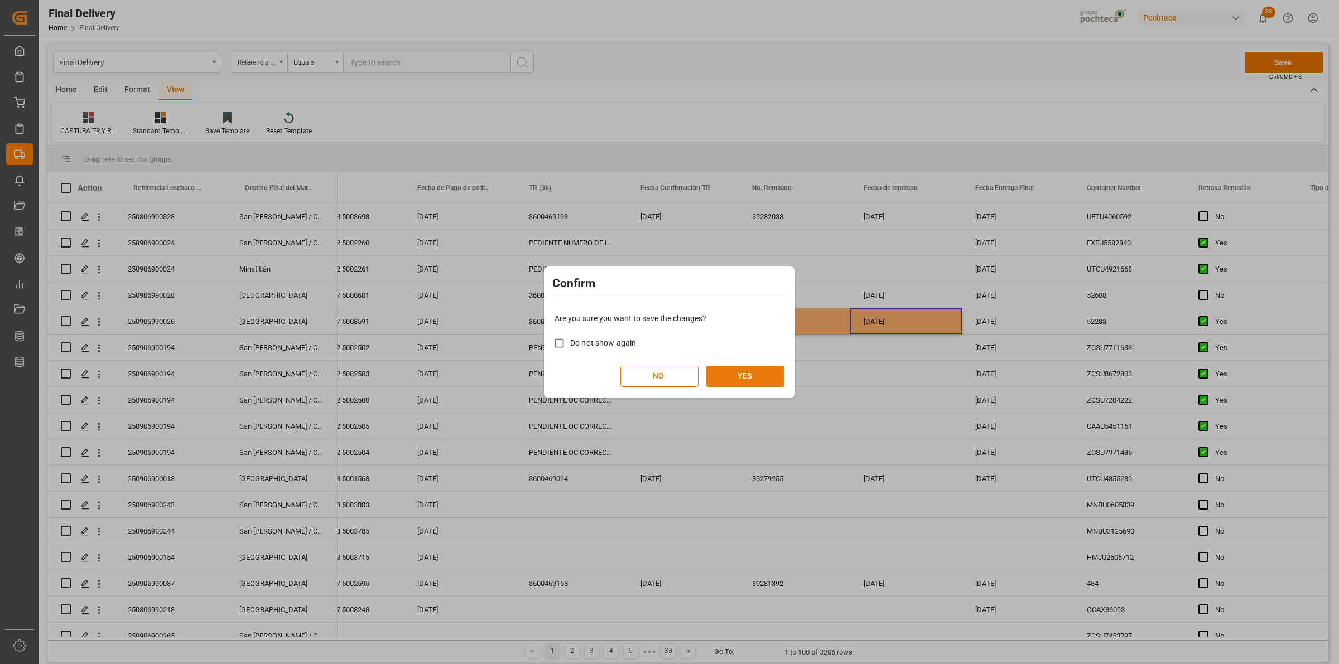
click at [731, 382] on button "YES" at bounding box center [745, 376] width 78 height 21
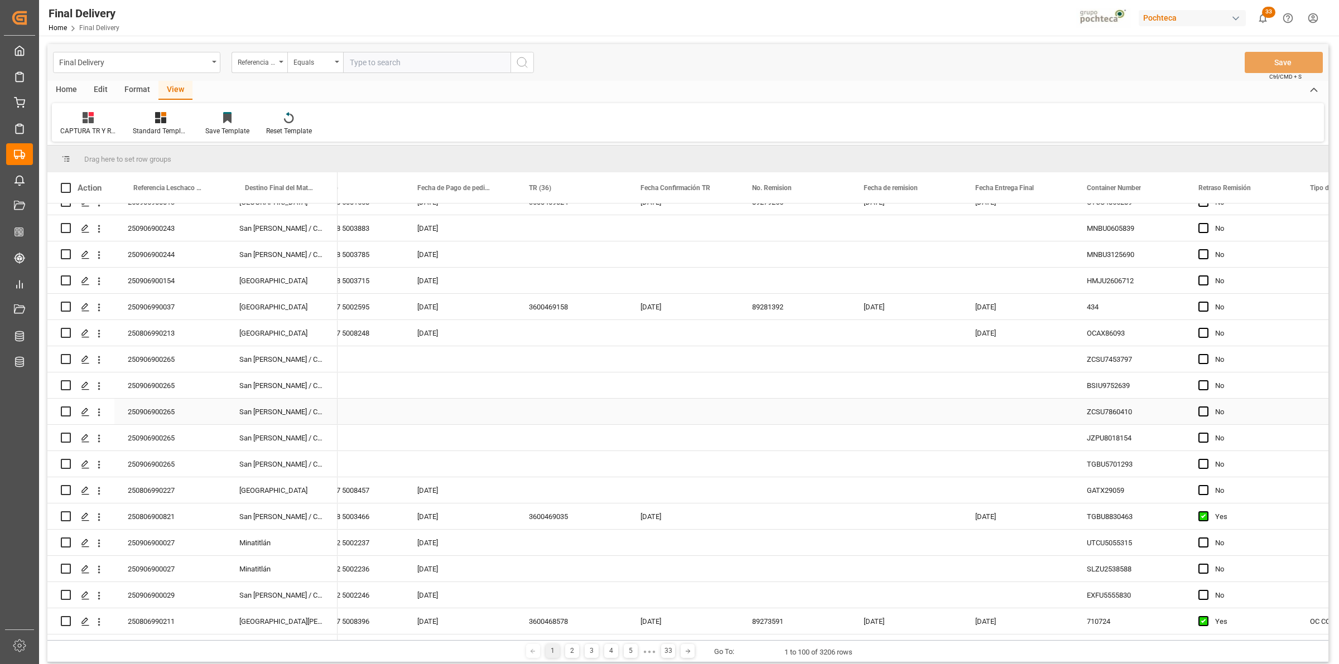
scroll to position [279, 0]
click at [542, 328] on div "Press SPACE to select this row." at bounding box center [571, 331] width 112 height 26
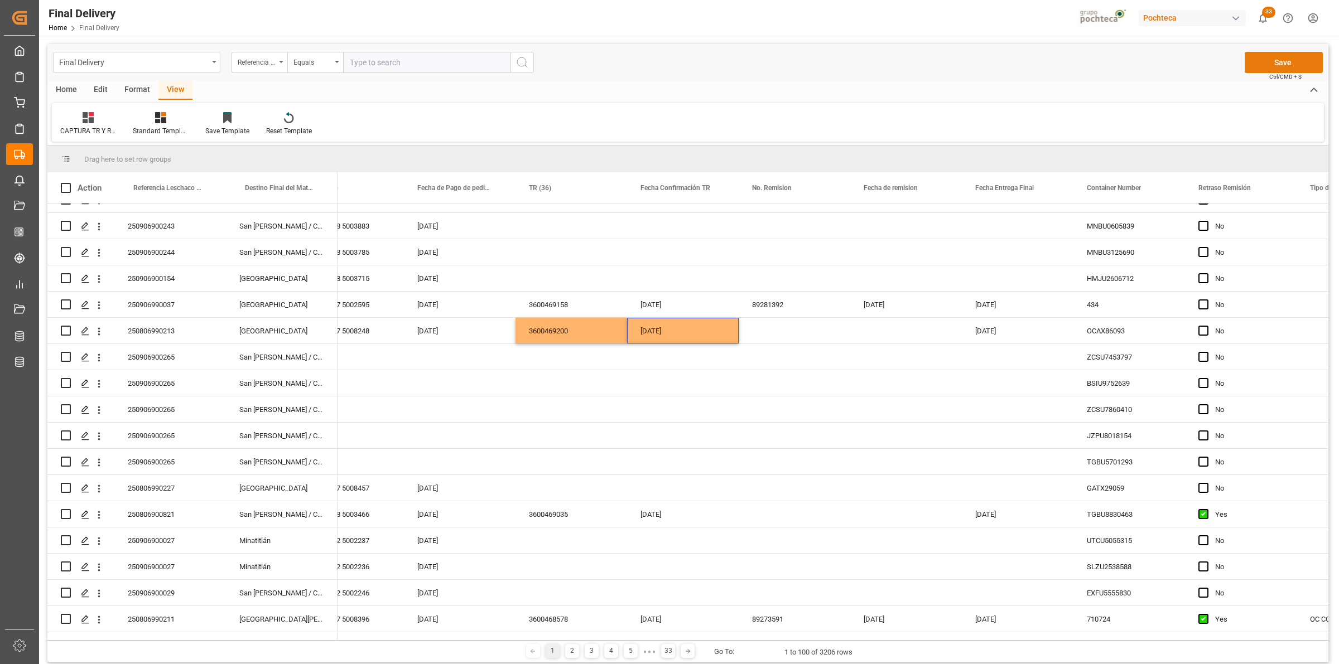
click at [1295, 65] on button "Save" at bounding box center [1284, 62] width 78 height 21
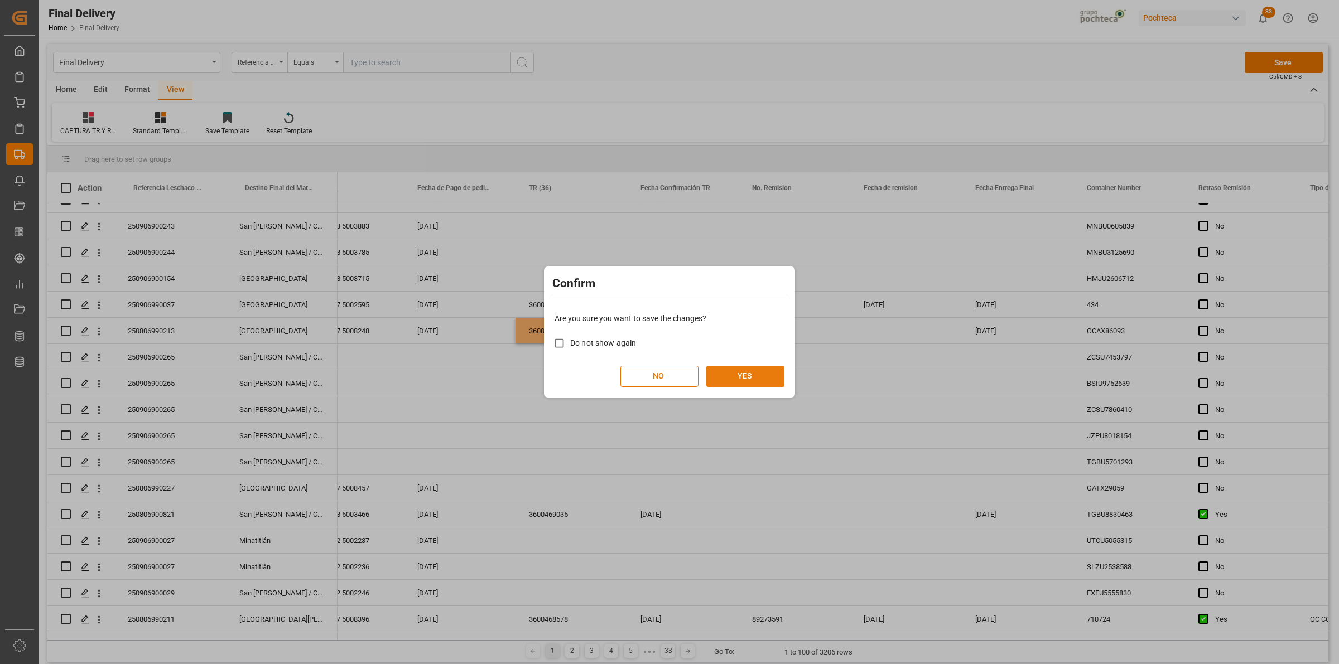
click at [757, 371] on button "YES" at bounding box center [745, 376] width 78 height 21
